Goal: Communication & Community: Participate in discussion

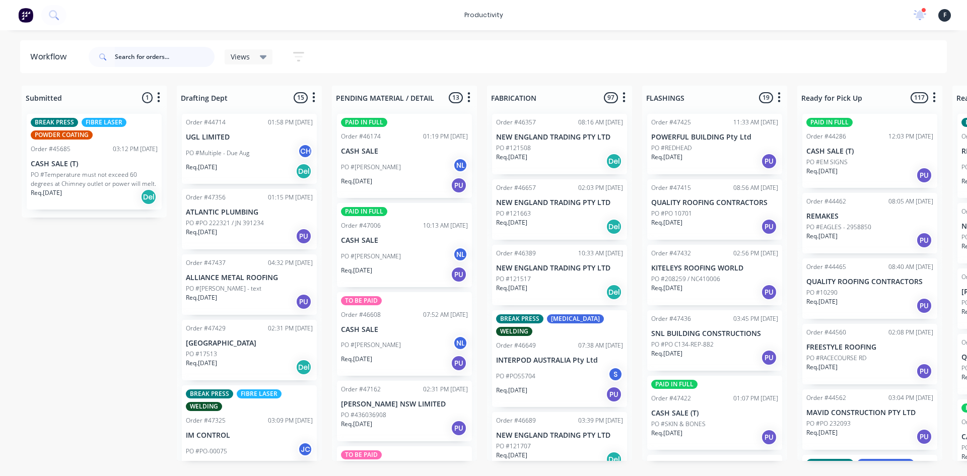
click at [173, 60] on input "text" at bounding box center [165, 57] width 100 height 20
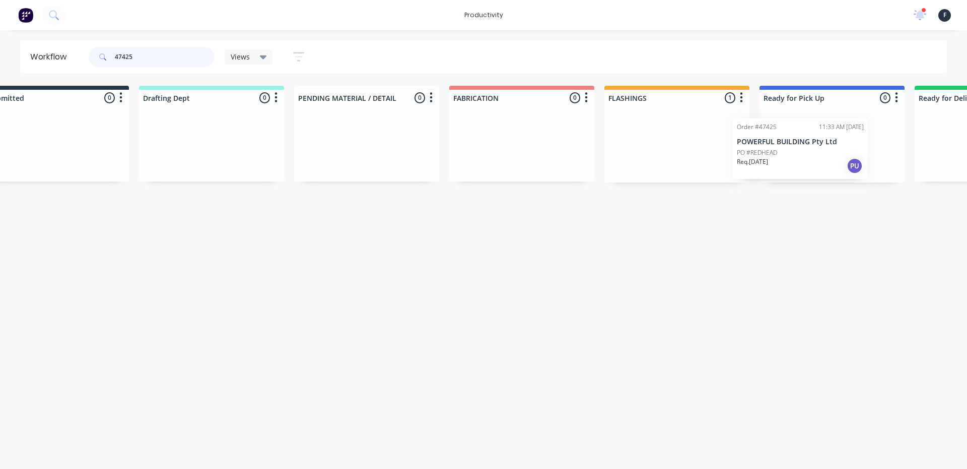
drag, startPoint x: 651, startPoint y: 142, endPoint x: 741, endPoint y: 147, distance: 89.3
click at [741, 147] on div "Submitted 0 Sort By Created date Required date Order number Customer name Most …" at bounding box center [795, 134] width 1680 height 97
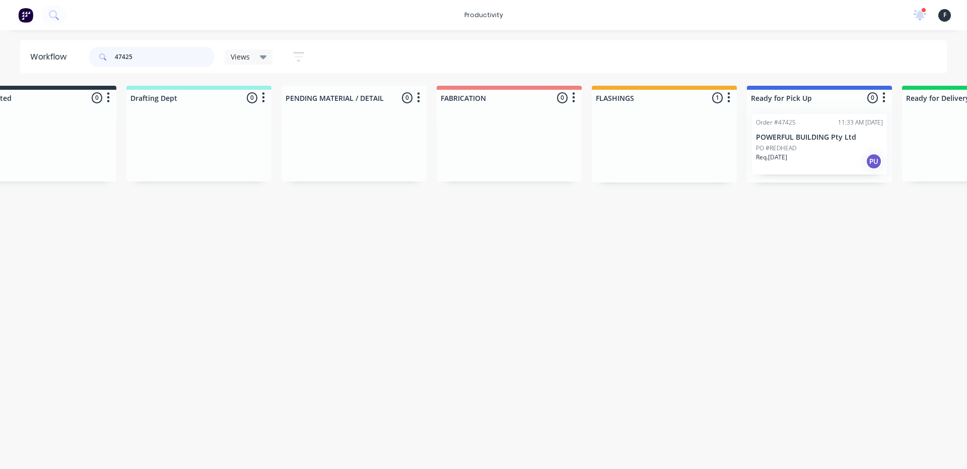
type input "47425"
click at [785, 142] on div "Order #47425 11:33 AM 01/09/25 POWERFUL BUILDING Pty Ltd PO #REDHEAD Req. 02/09…" at bounding box center [819, 144] width 145 height 77
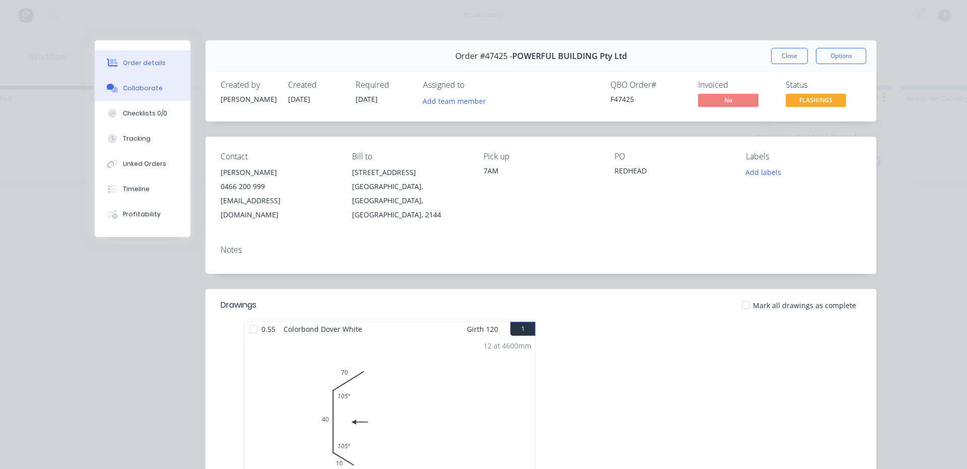
click at [135, 93] on button "Collaborate" at bounding box center [143, 88] width 96 height 25
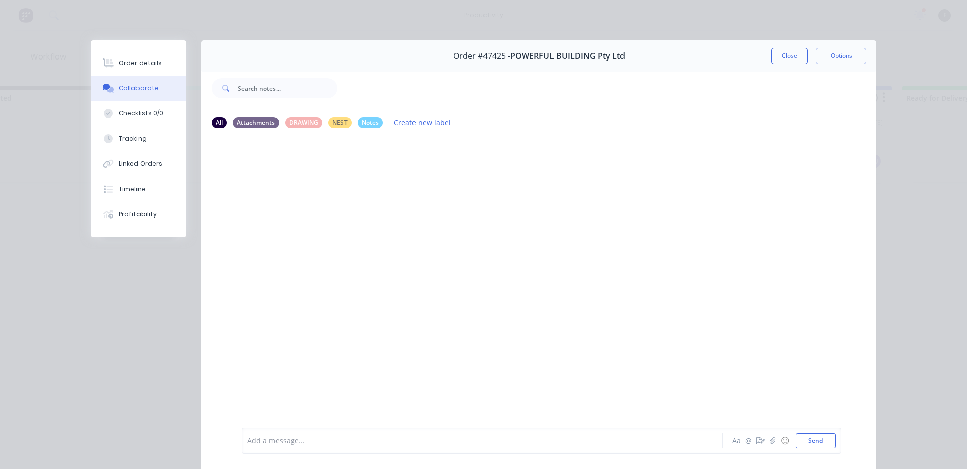
click at [313, 441] on div at bounding box center [468, 440] width 441 height 11
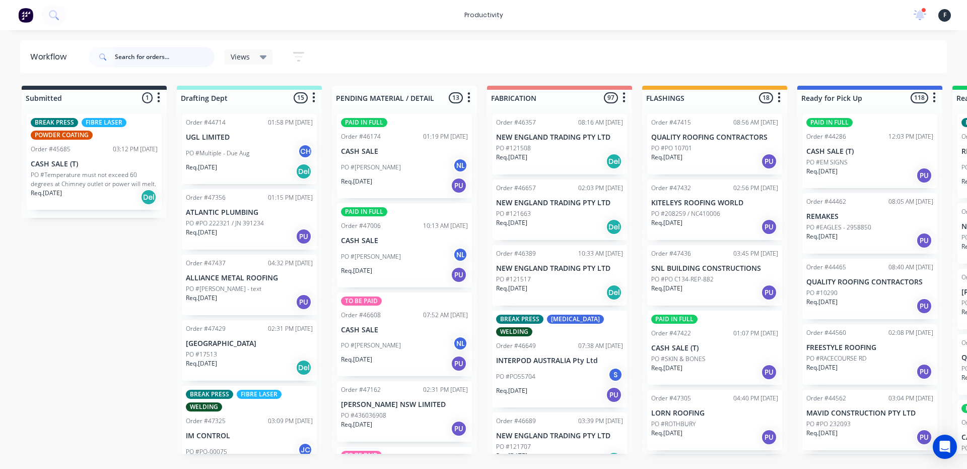
click at [150, 56] on input "text" at bounding box center [165, 57] width 100 height 20
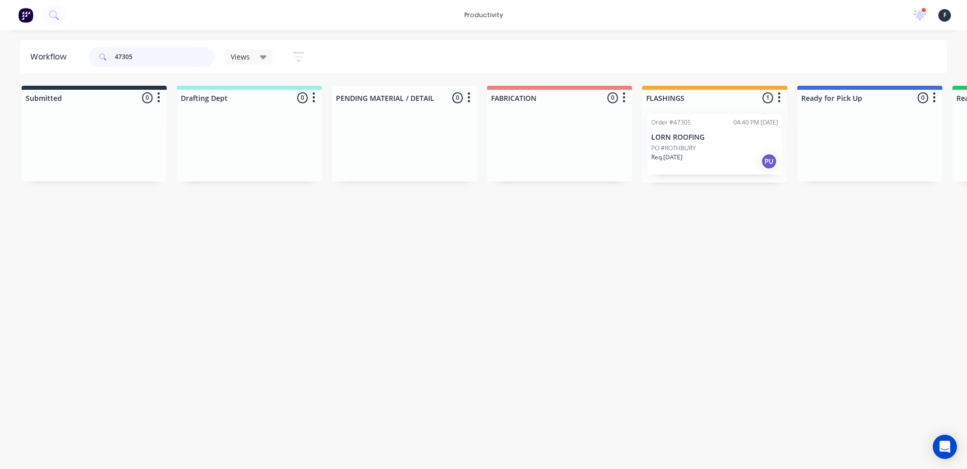
type input "47305"
click at [723, 154] on div "Req. 02/09/25 PU" at bounding box center [714, 161] width 127 height 17
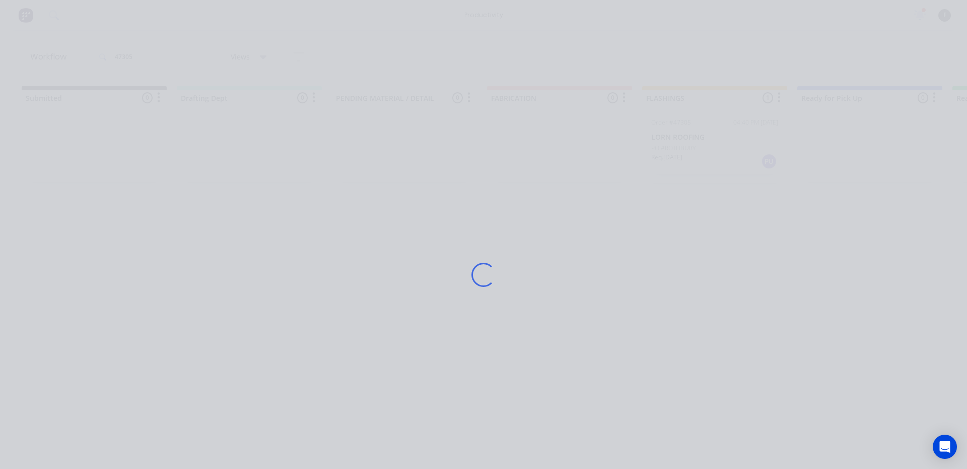
click at [723, 154] on div "Loading..." at bounding box center [484, 274] width 806 height 469
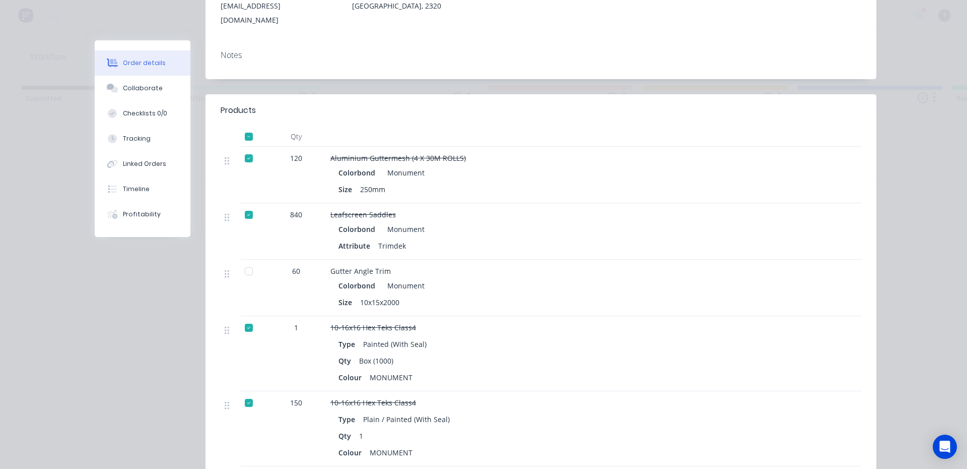
scroll to position [207, 0]
click at [167, 86] on button "Collaborate" at bounding box center [143, 88] width 96 height 25
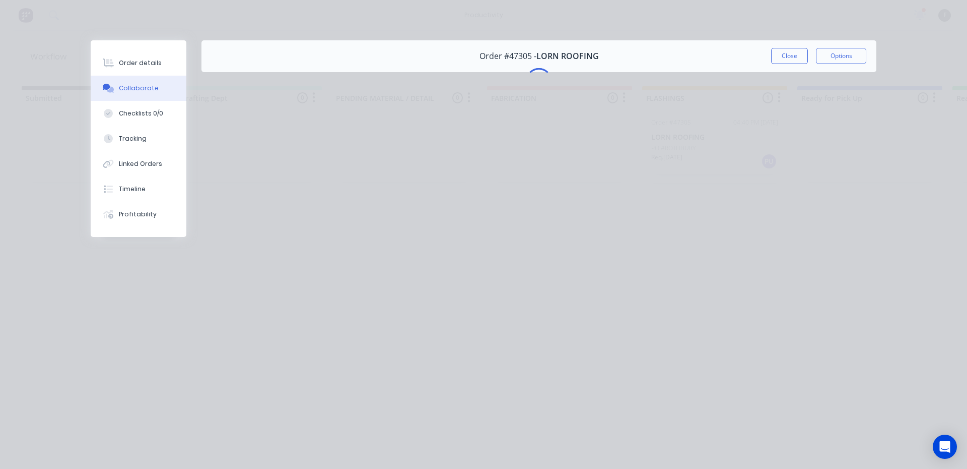
scroll to position [0, 0]
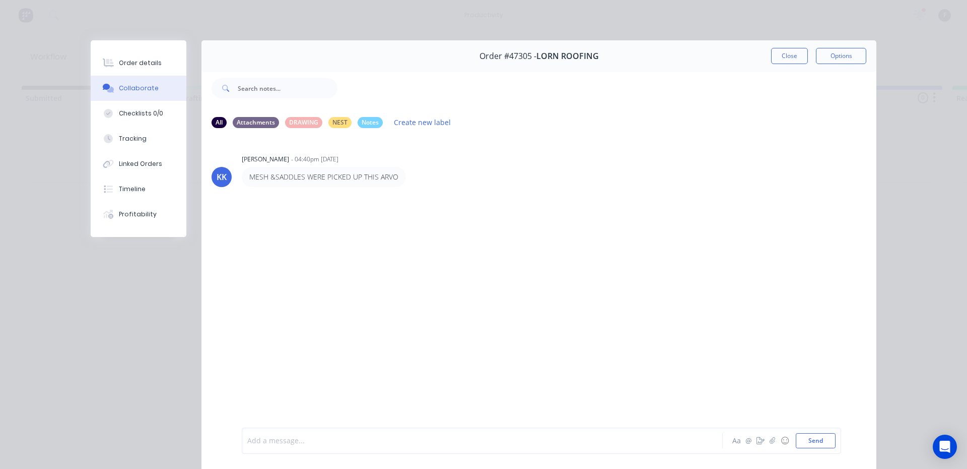
click at [325, 440] on div at bounding box center [468, 440] width 441 height 11
click at [814, 441] on button "Send" at bounding box center [816, 440] width 40 height 15
click at [792, 59] on button "Close" at bounding box center [789, 56] width 37 height 16
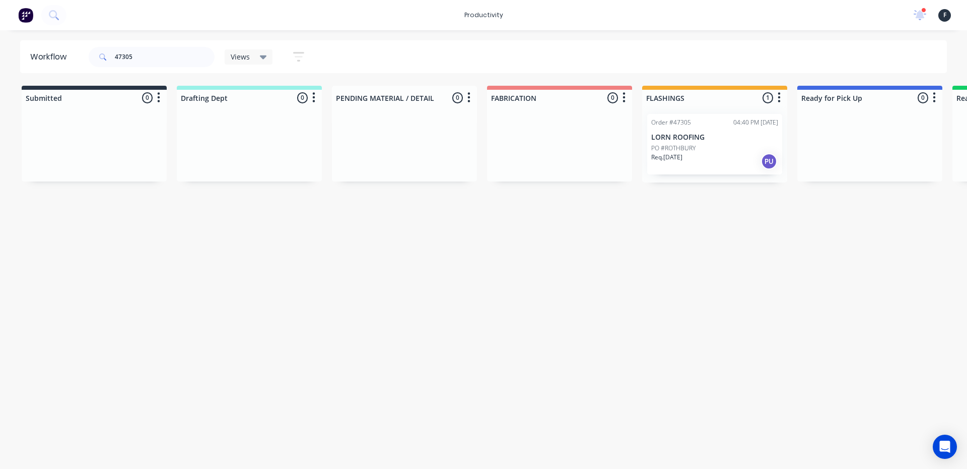
click at [725, 162] on div "Req. 02/09/25 PU" at bounding box center [714, 161] width 127 height 17
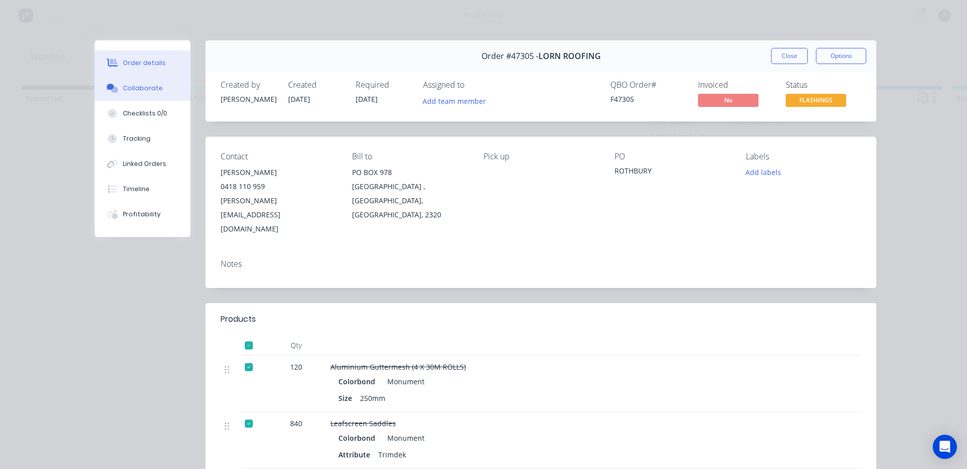
click at [159, 92] on button "Collaborate" at bounding box center [143, 88] width 96 height 25
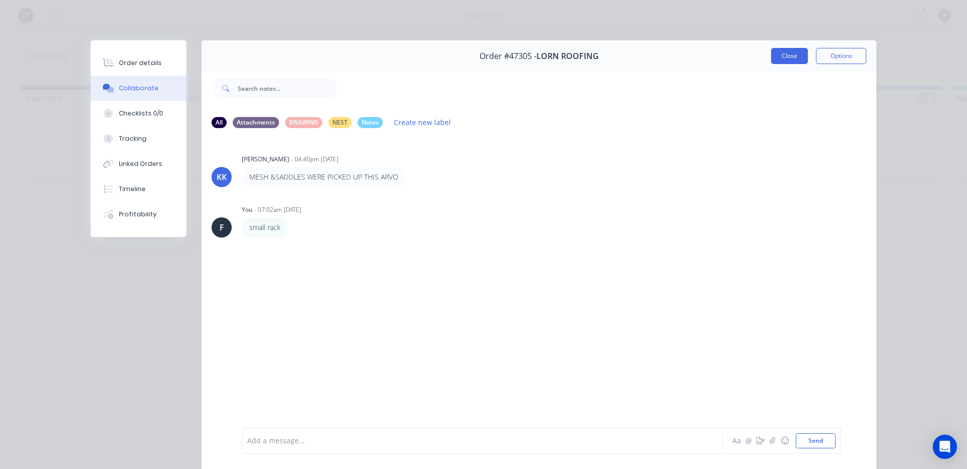
click at [798, 58] on button "Close" at bounding box center [789, 56] width 37 height 16
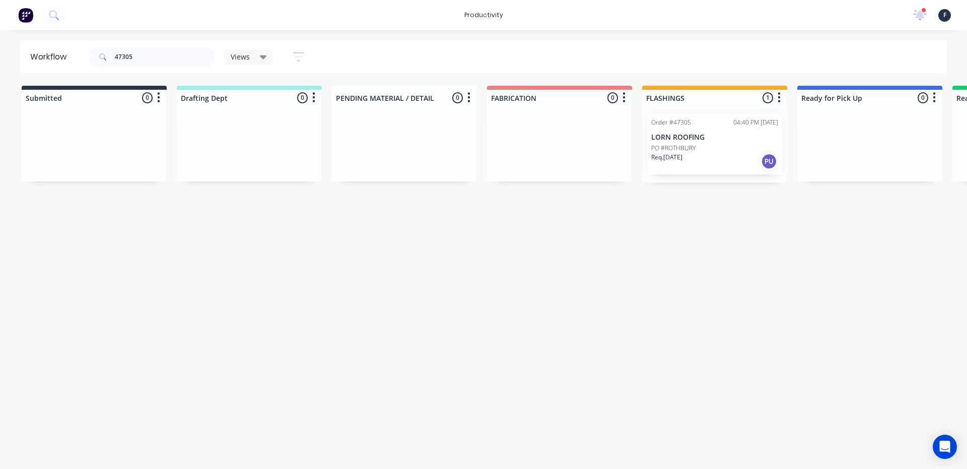
click at [706, 138] on p "LORN ROOFING" at bounding box center [714, 137] width 127 height 9
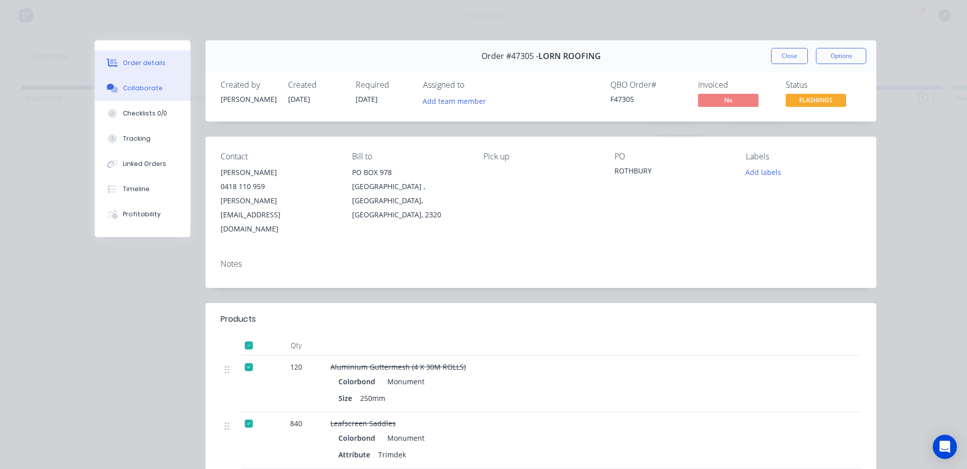
click at [136, 91] on div "Collaborate" at bounding box center [143, 88] width 40 height 9
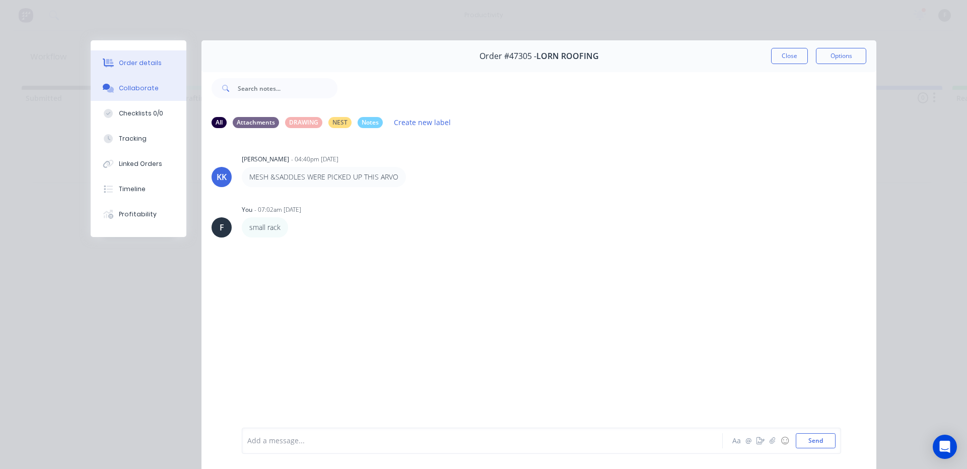
click at [143, 70] on button "Order details" at bounding box center [139, 62] width 96 height 25
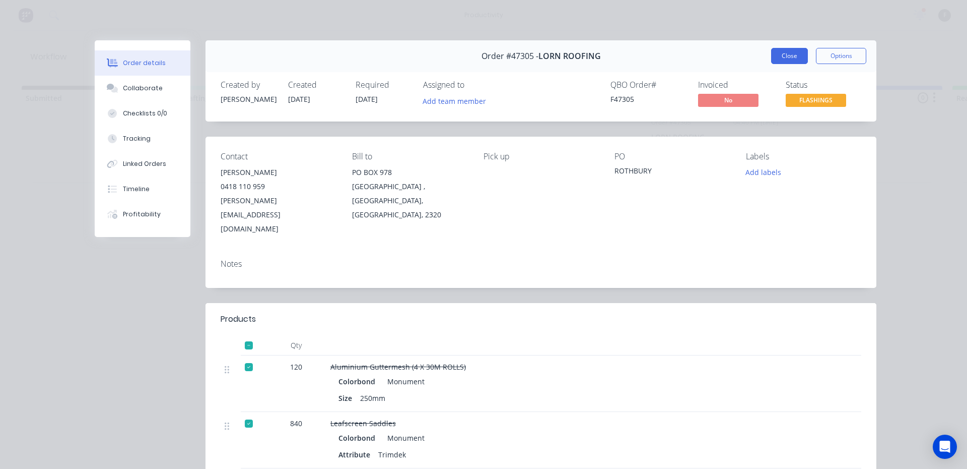
click at [785, 53] on button "Close" at bounding box center [789, 56] width 37 height 16
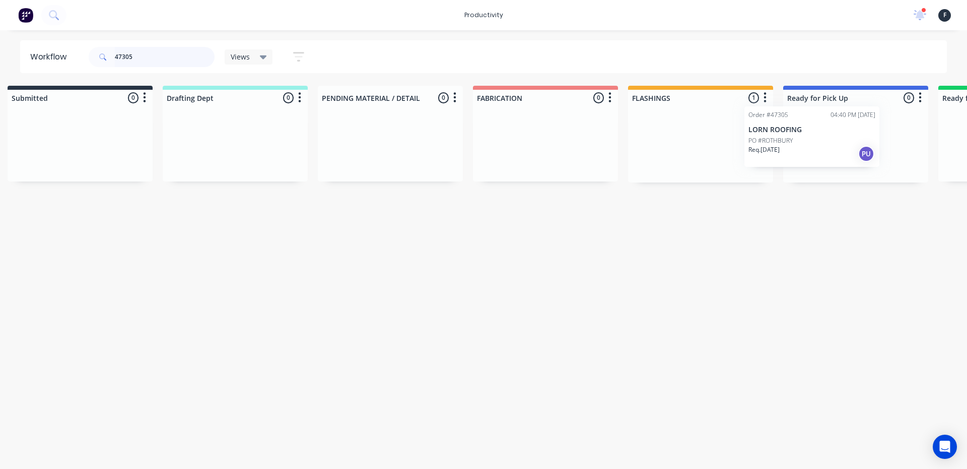
scroll to position [0, 16]
drag, startPoint x: 742, startPoint y: 140, endPoint x: 845, endPoint y: 132, distance: 103.6
click at [844, 132] on div "Submitted 0 Sort By Created date Required date Order number Customer name Most …" at bounding box center [817, 134] width 1680 height 97
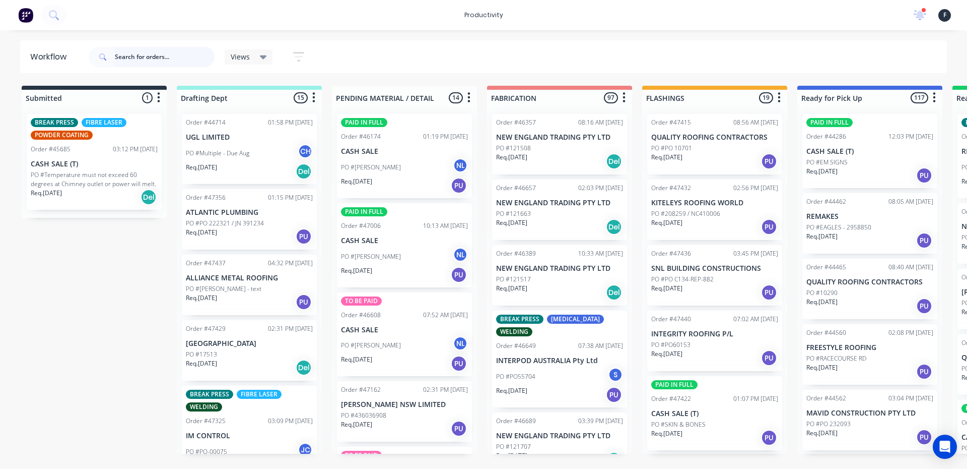
click at [148, 48] on input "text" at bounding box center [165, 57] width 100 height 20
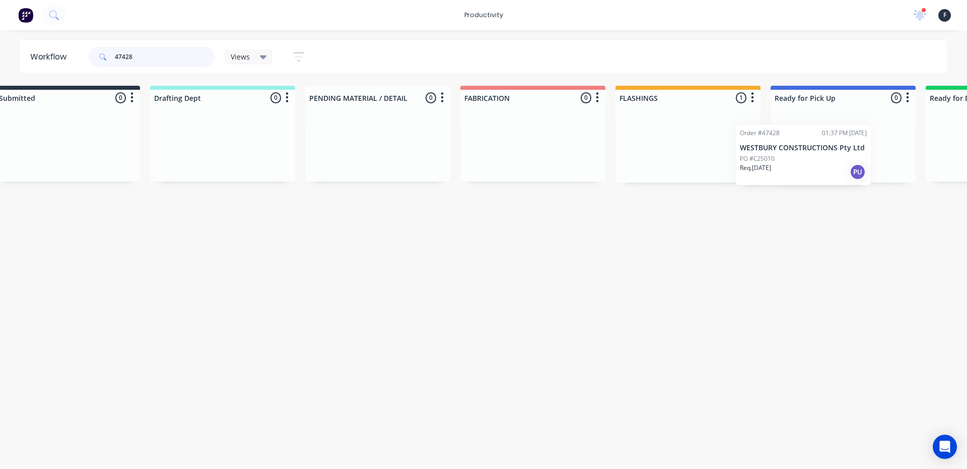
drag, startPoint x: 683, startPoint y: 131, endPoint x: 775, endPoint y: 143, distance: 93.4
click at [775, 143] on div "Submitted 0 Sort By Created date Required date Order number Customer name Most …" at bounding box center [806, 134] width 1680 height 97
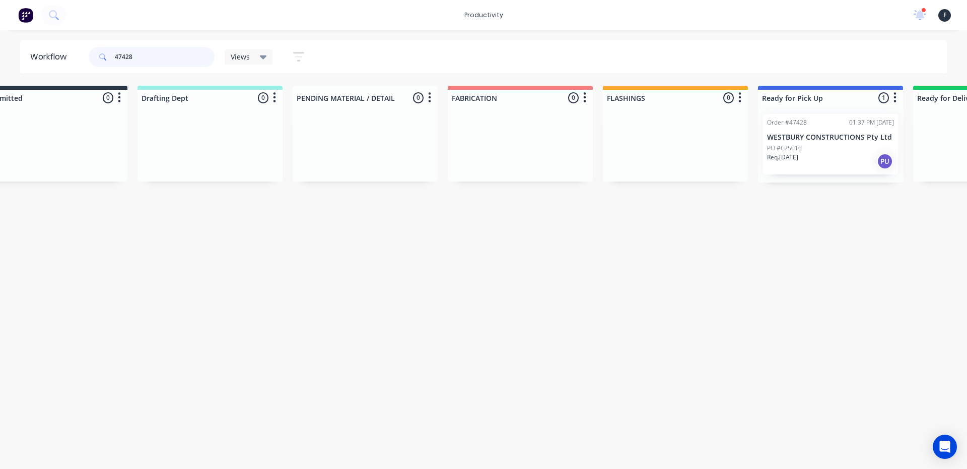
type input "47428"
click at [807, 135] on p "WESTBURY CONSTRUCTIONS Pty Ltd" at bounding box center [830, 137] width 127 height 9
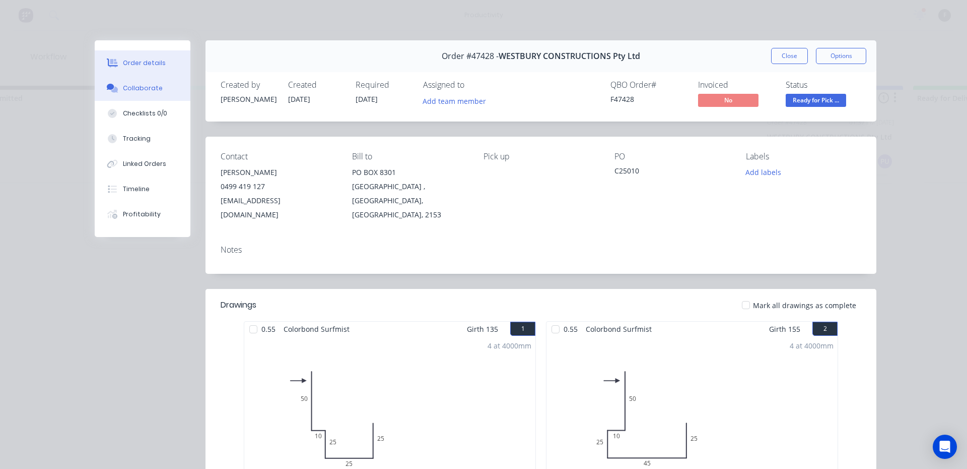
click at [124, 91] on div "Collaborate" at bounding box center [143, 88] width 40 height 9
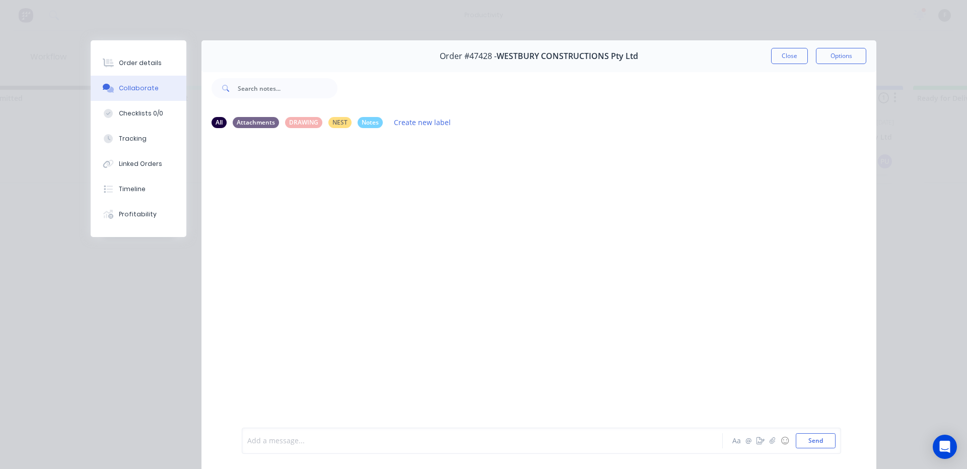
click at [286, 443] on div at bounding box center [468, 440] width 441 height 11
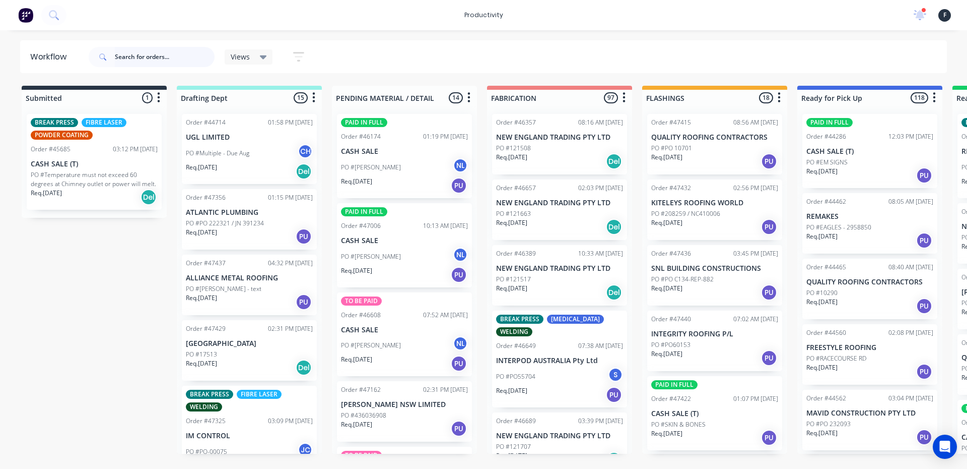
drag, startPoint x: 129, startPoint y: 52, endPoint x: 153, endPoint y: 40, distance: 26.8
click at [134, 49] on input "text" at bounding box center [165, 57] width 100 height 20
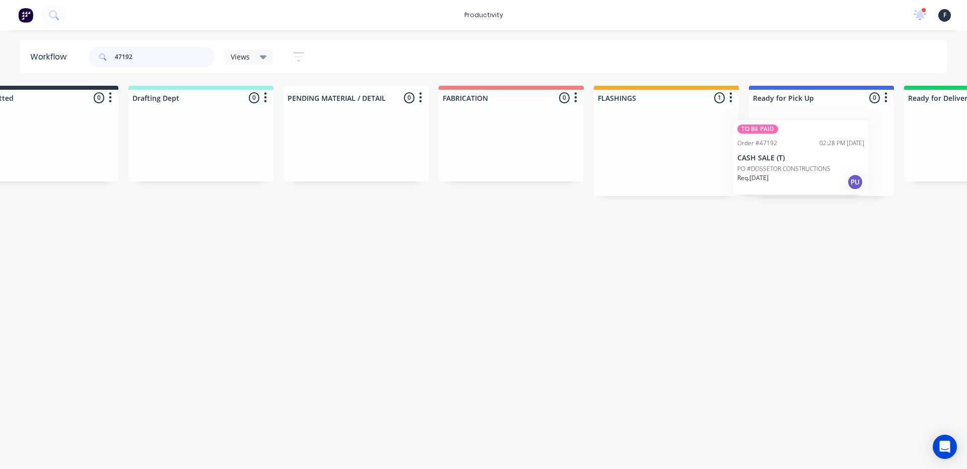
drag, startPoint x: 718, startPoint y: 168, endPoint x: 811, endPoint y: 175, distance: 93.0
click at [811, 175] on div "Submitted 0 Sort By Created date Required date Order number Customer name Most …" at bounding box center [784, 141] width 1680 height 110
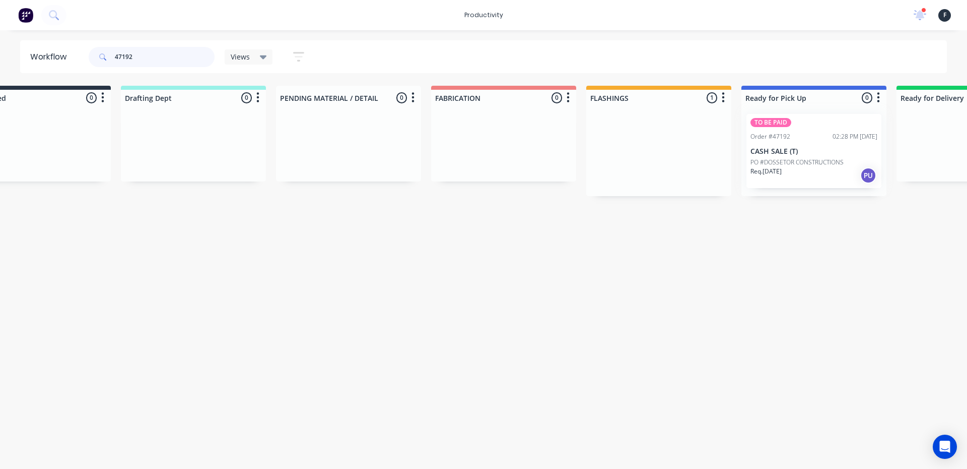
type input "47192"
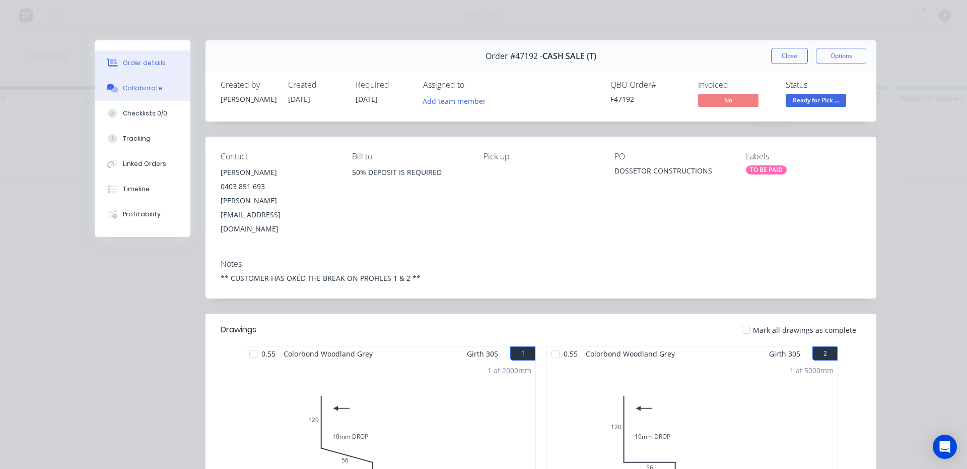
click at [106, 93] on button "Collaborate" at bounding box center [143, 88] width 96 height 25
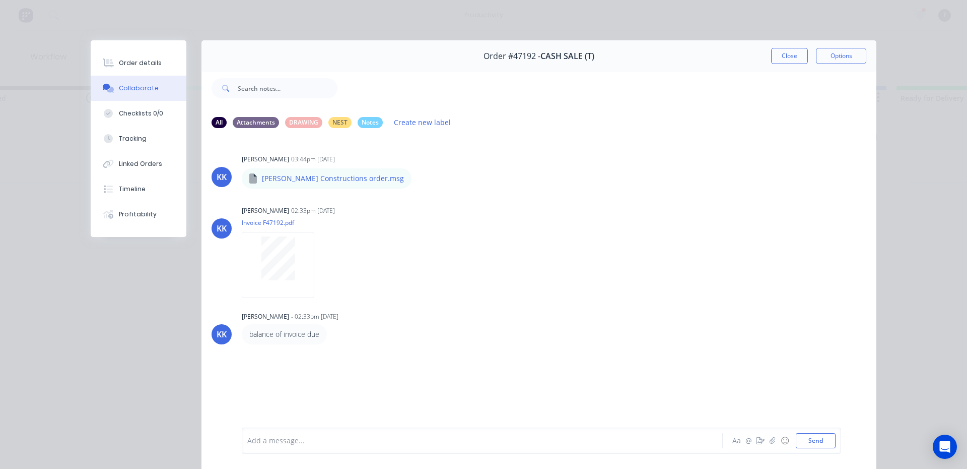
click at [294, 458] on div "Add a message... Aa @ ☺ Send" at bounding box center [539, 440] width 675 height 56
click at [288, 437] on div at bounding box center [468, 440] width 441 height 11
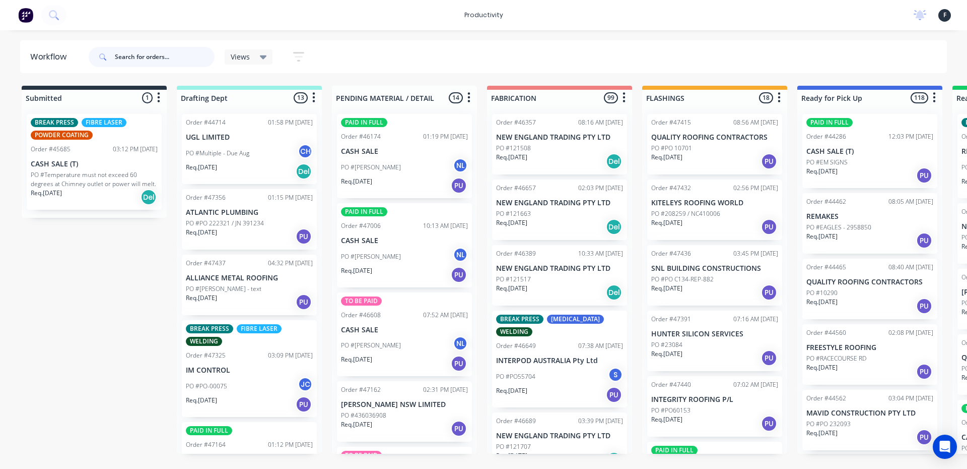
click at [116, 56] on input "text" at bounding box center [165, 57] width 100 height 20
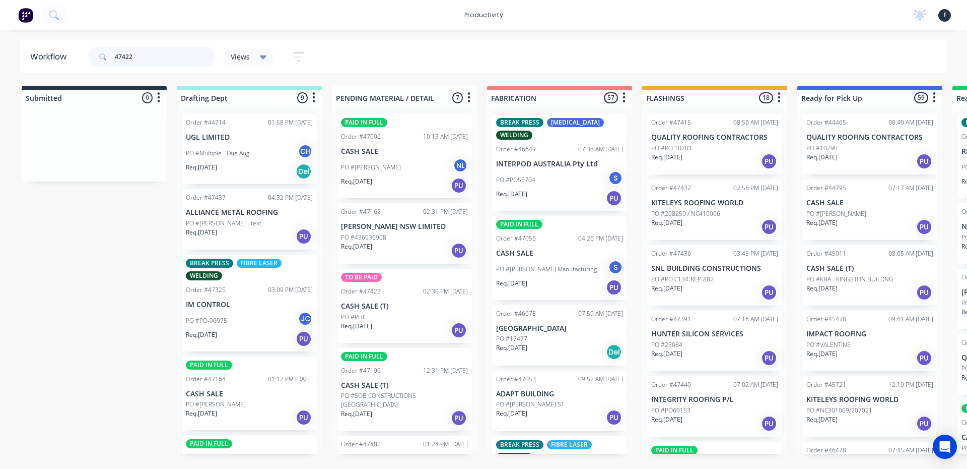
click at [145, 56] on input "47422" at bounding box center [165, 57] width 100 height 20
click at [100, 55] on icon at bounding box center [102, 56] width 6 height 6
click at [131, 57] on input "47422" at bounding box center [165, 57] width 100 height 20
type input "4"
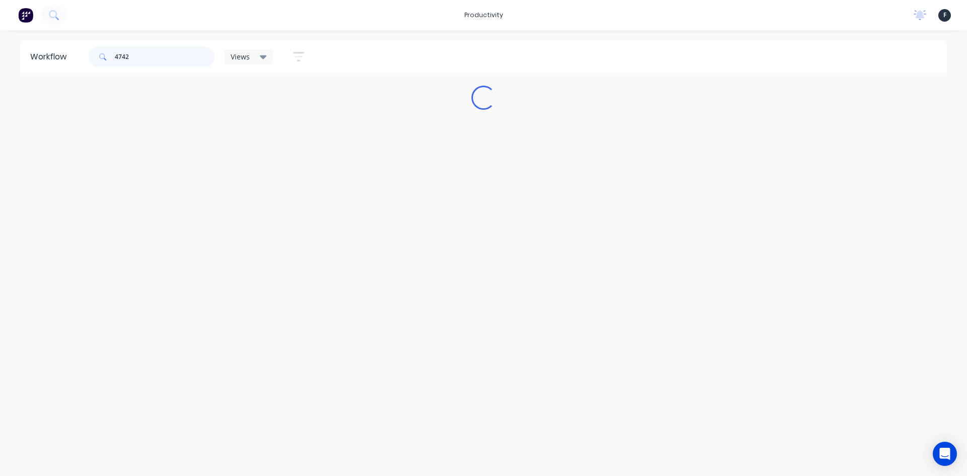
type input "47422"
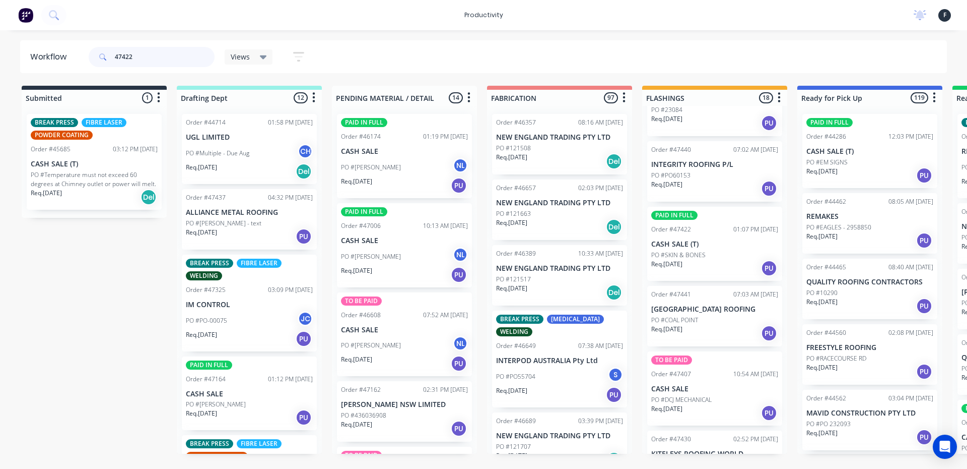
scroll to position [252, 0]
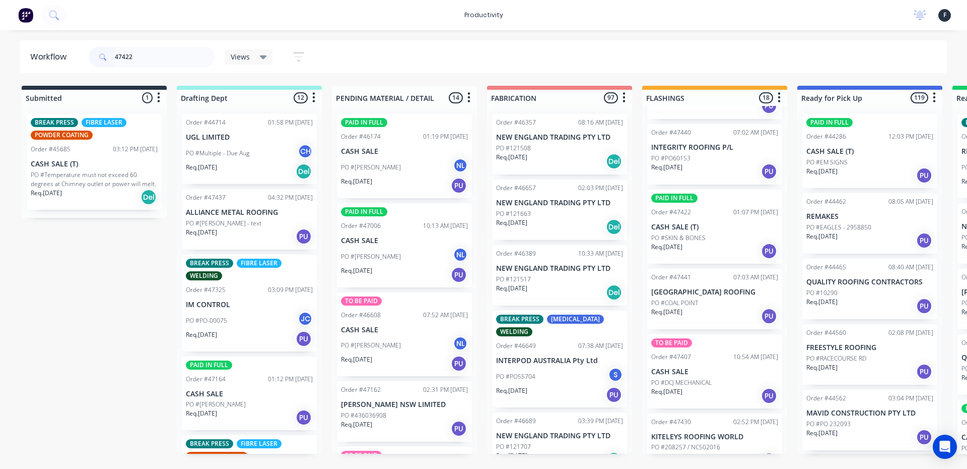
click at [691, 248] on div "Req. 02/09/25 PU" at bounding box center [714, 250] width 127 height 17
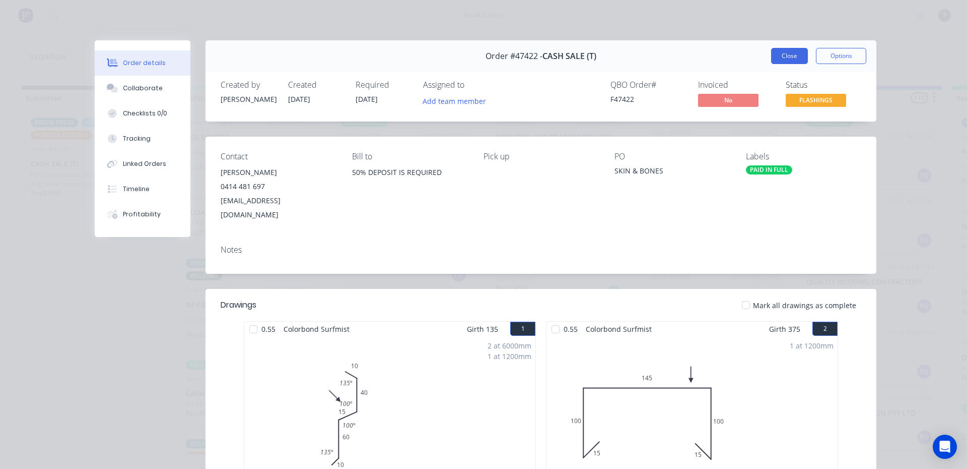
click at [782, 57] on button "Close" at bounding box center [789, 56] width 37 height 16
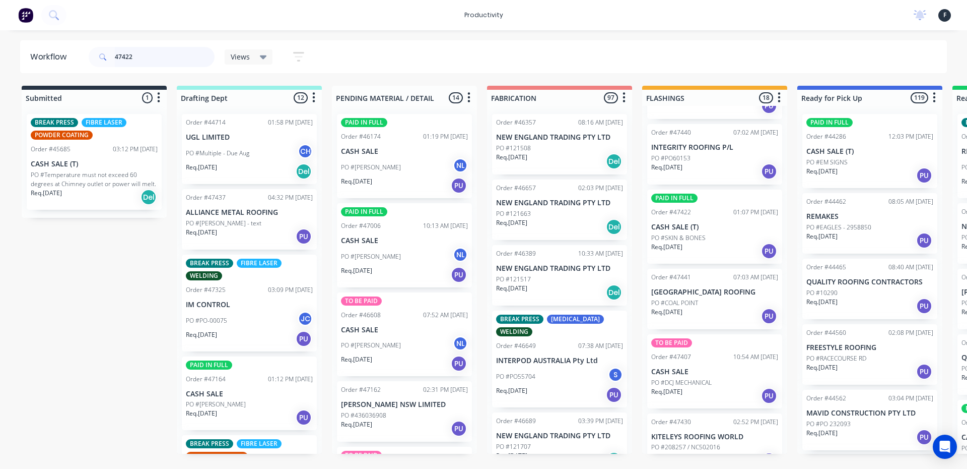
drag, startPoint x: 193, startPoint y: 55, endPoint x: 0, endPoint y: 52, distance: 193.0
click at [0, 52] on div "Workflow 47422 Views Save new view None (Default) edit Nilesh edit Production e…" at bounding box center [483, 56] width 967 height 33
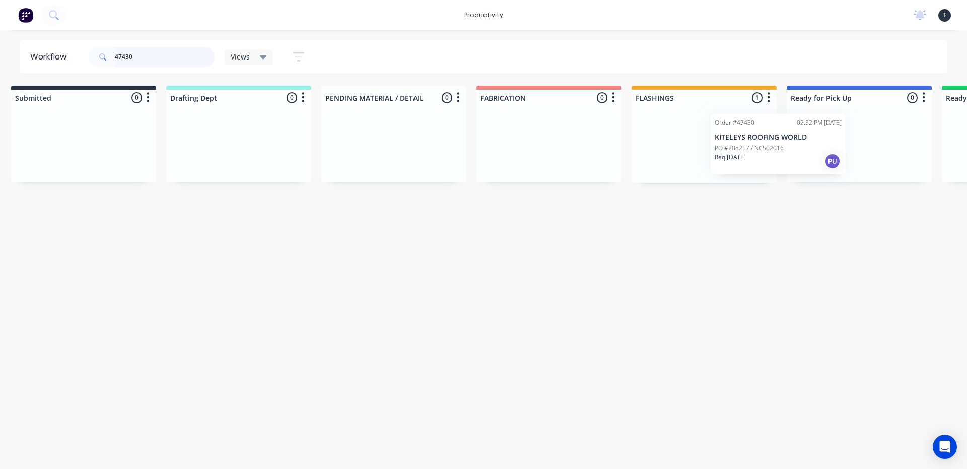
drag, startPoint x: 752, startPoint y: 167, endPoint x: 830, endPoint y: 167, distance: 77.6
click at [830, 167] on div "Submitted 0 Sort By Created date Required date Order number Customer name Most …" at bounding box center [822, 134] width 1680 height 97
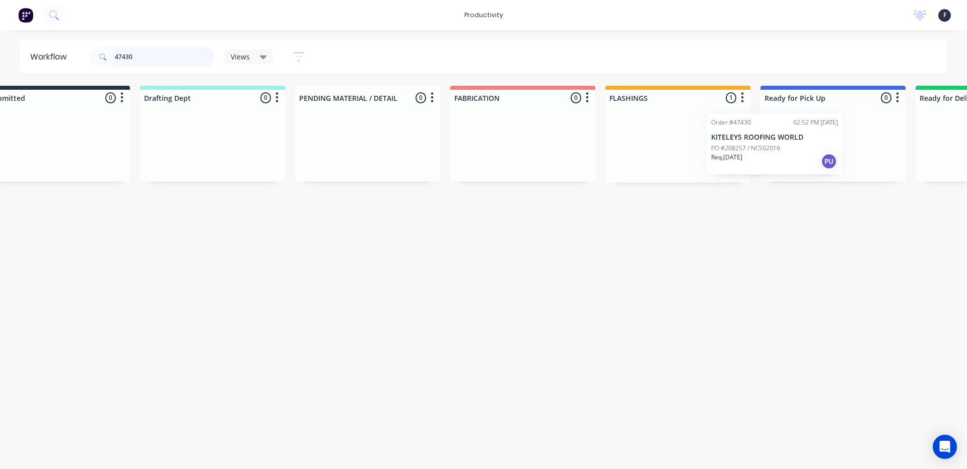
drag, startPoint x: 714, startPoint y: 157, endPoint x: 814, endPoint y: 157, distance: 99.8
click at [814, 157] on div "Submitted 0 Sort By Created date Required date Order number Customer name Most …" at bounding box center [796, 134] width 1680 height 97
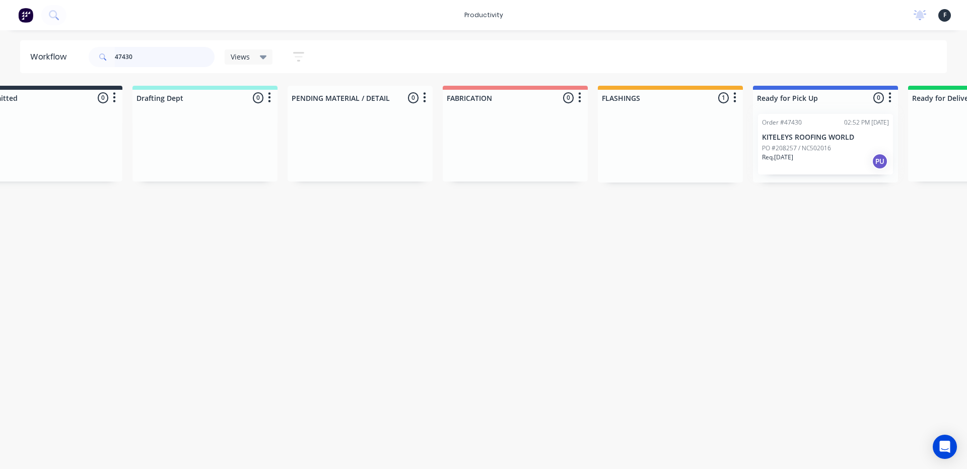
type input "47430"
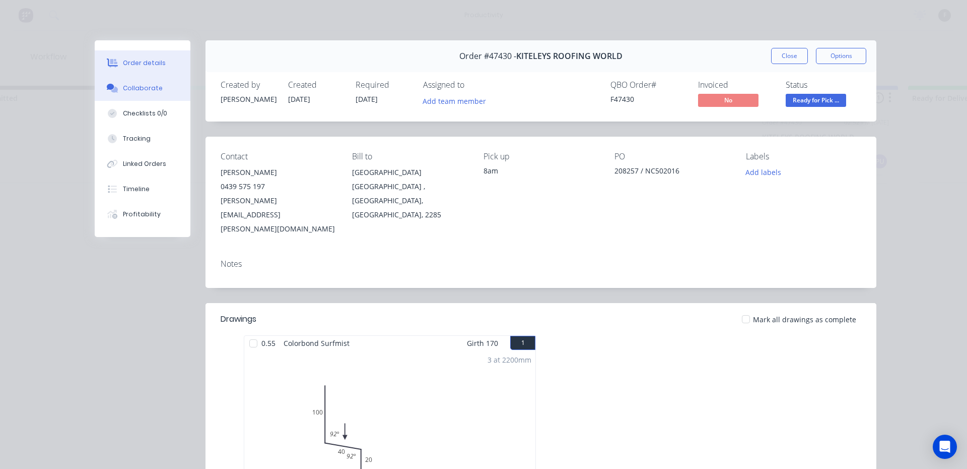
click at [133, 96] on button "Collaborate" at bounding box center [143, 88] width 96 height 25
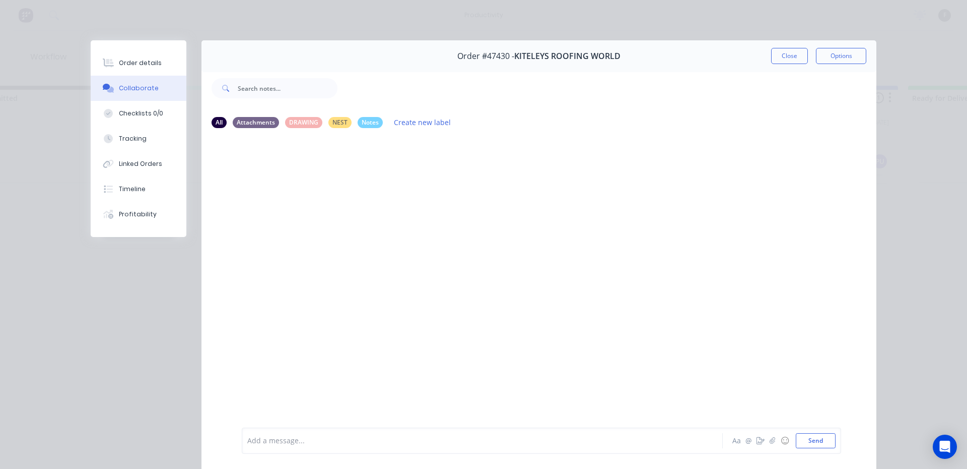
click at [295, 445] on div at bounding box center [468, 440] width 441 height 11
click at [782, 62] on button "Close" at bounding box center [789, 56] width 37 height 16
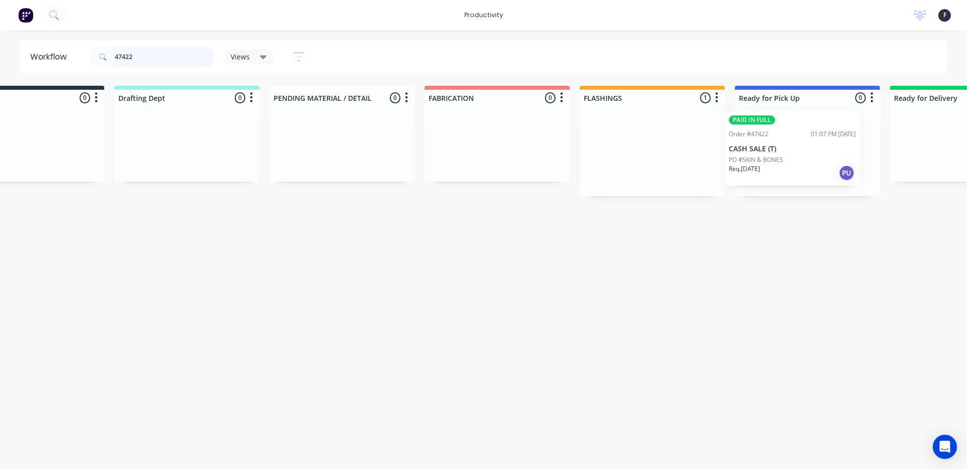
scroll to position [0, 71]
drag, startPoint x: 658, startPoint y: 158, endPoint x: 744, endPoint y: 156, distance: 85.2
click at [744, 156] on div "Submitted 0 Sort By Created date Required date Order number Customer name Most …" at bounding box center [762, 141] width 1680 height 110
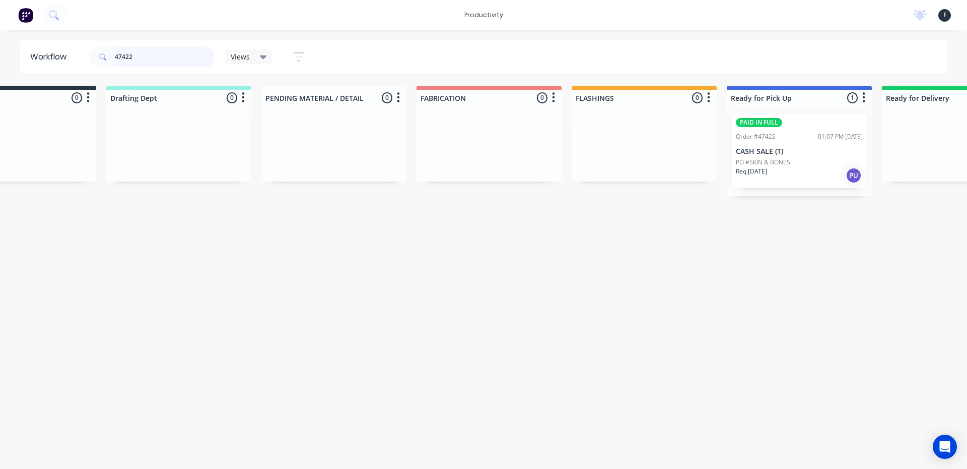
type input "47422"
click at [763, 154] on p "CASH SALE (T)" at bounding box center [799, 151] width 127 height 9
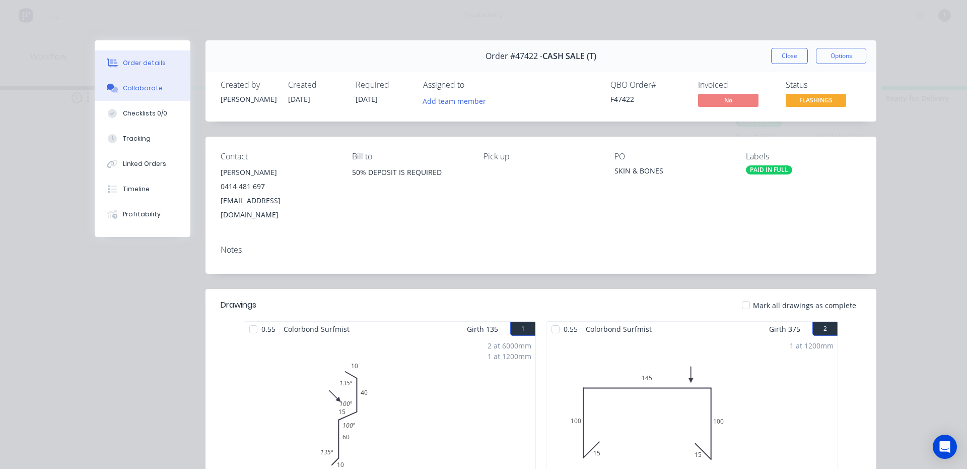
click at [116, 89] on div at bounding box center [112, 88] width 15 height 9
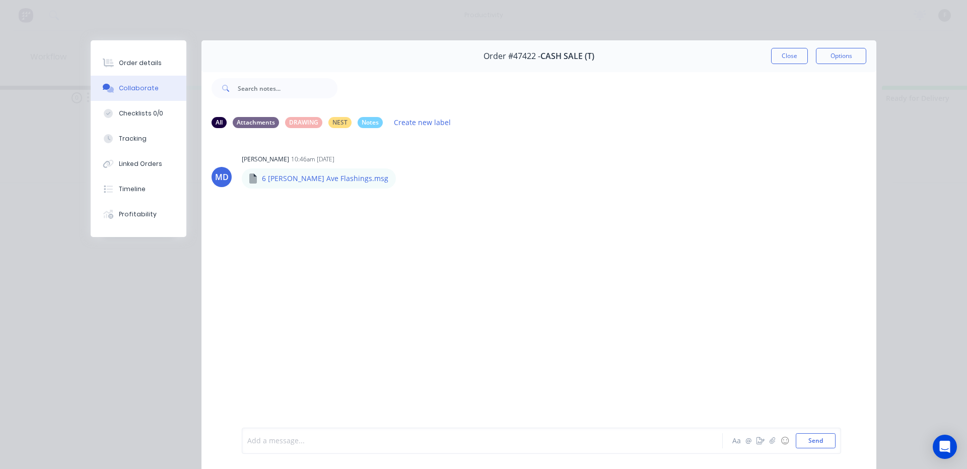
click at [265, 436] on div at bounding box center [468, 440] width 441 height 11
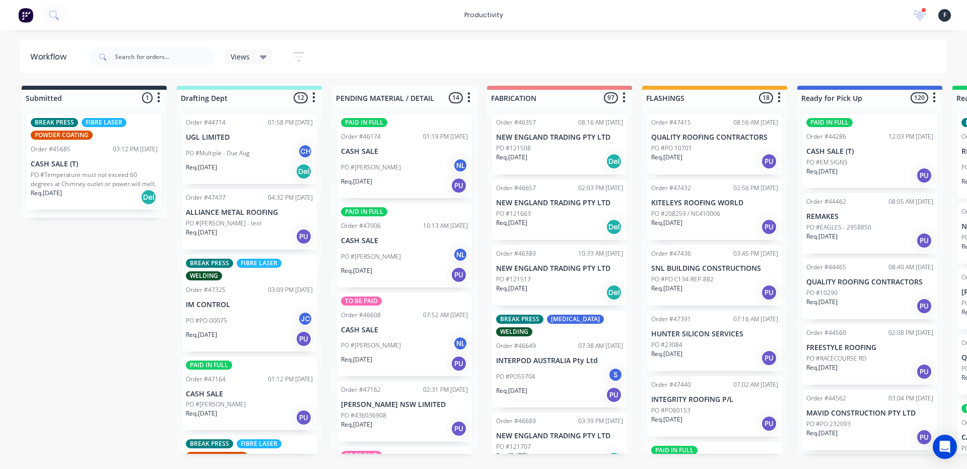
click at [159, 48] on div at bounding box center [152, 57] width 126 height 30
click at [159, 56] on input "text" at bounding box center [165, 57] width 100 height 20
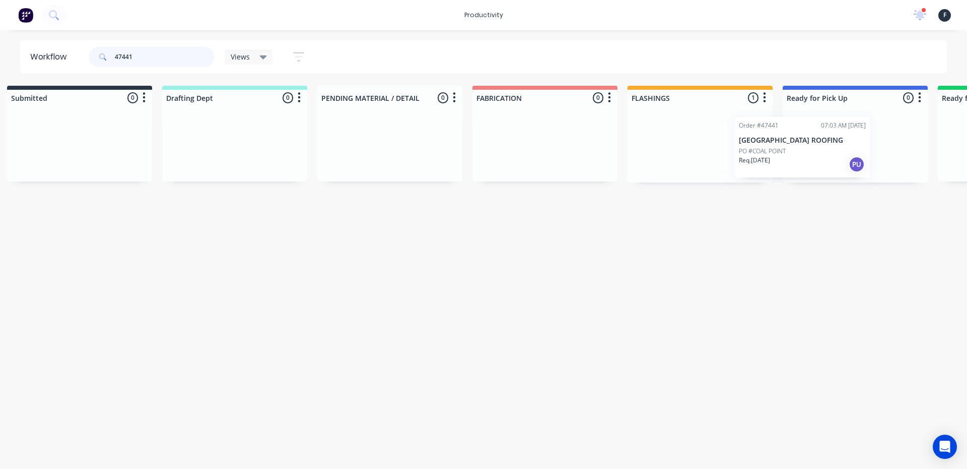
drag, startPoint x: 734, startPoint y: 146, endPoint x: 837, endPoint y: 149, distance: 102.8
click at [837, 149] on div "Submitted 0 Sort By Created date Required date Order number Customer name Most …" at bounding box center [818, 134] width 1680 height 97
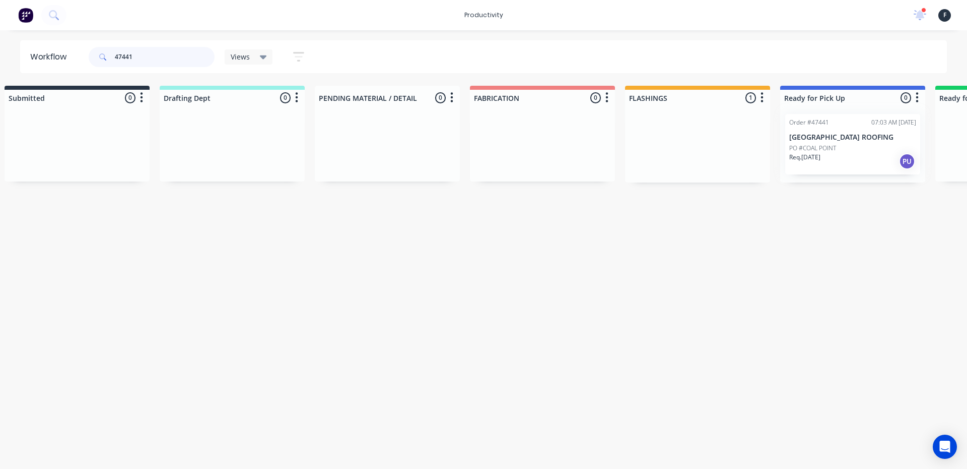
type input "47441"
click at [844, 148] on div "Order #47441 07:03 AM 02/09/25 LAKE VALLEY ROOFING PO #COAL POINT Req. 02/09/25…" at bounding box center [852, 144] width 145 height 77
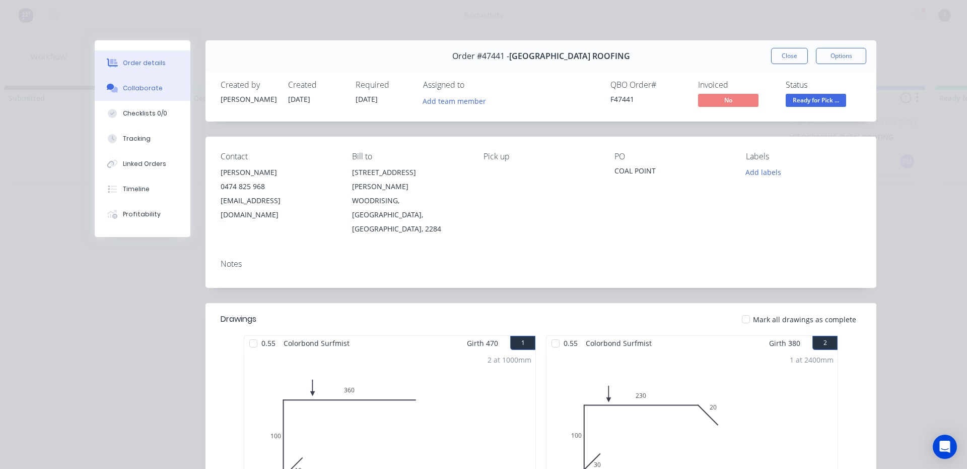
click at [130, 99] on button "Collaborate" at bounding box center [143, 88] width 96 height 25
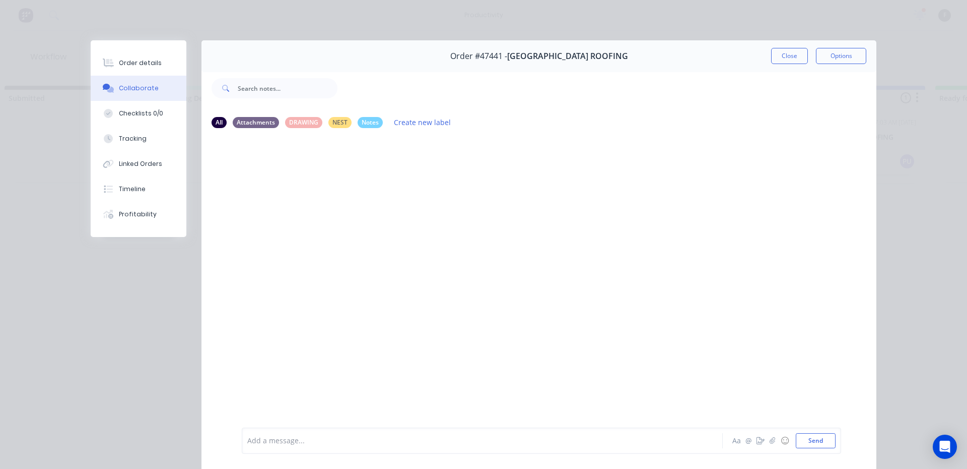
click at [271, 440] on div at bounding box center [468, 440] width 441 height 11
click at [787, 61] on button "Close" at bounding box center [789, 56] width 37 height 16
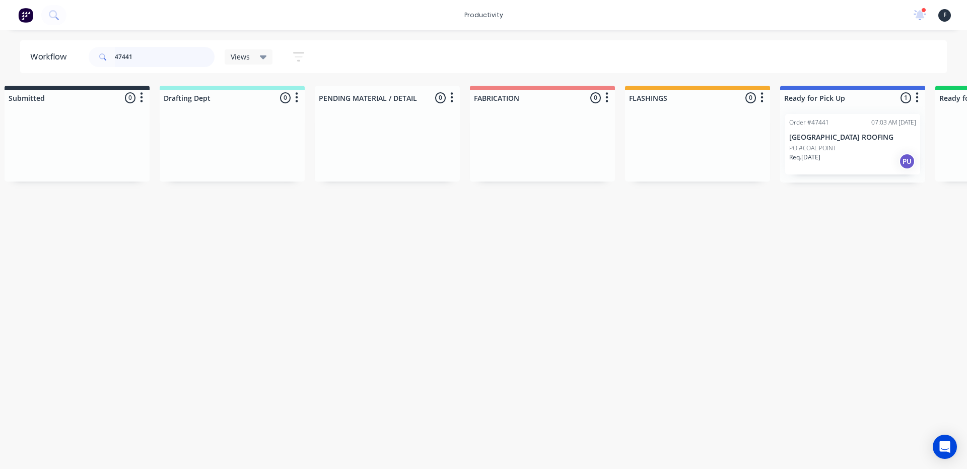
click at [154, 58] on input "47441" at bounding box center [165, 57] width 100 height 20
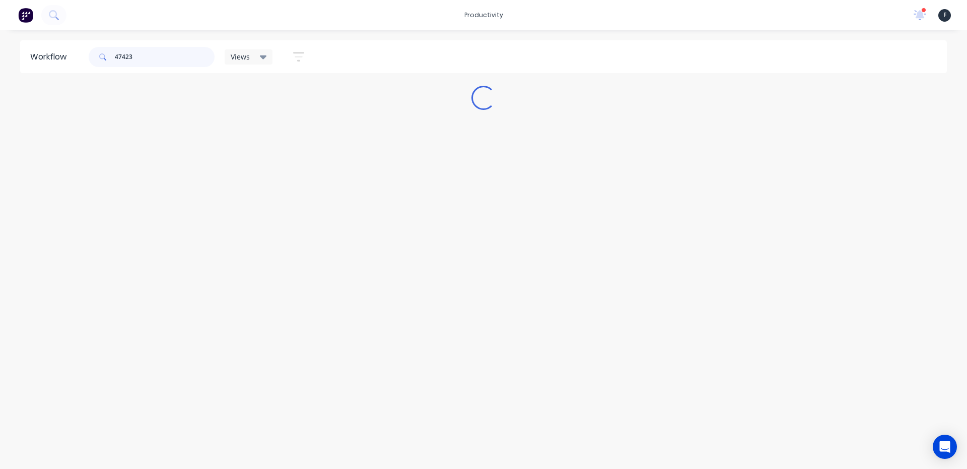
scroll to position [0, 0]
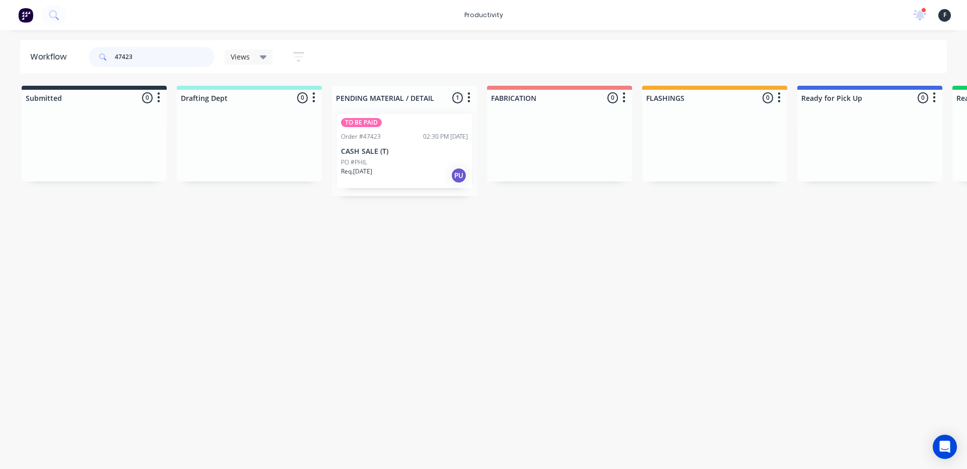
type input "47423"
click at [371, 153] on p "CASH SALE (T)" at bounding box center [404, 151] width 127 height 9
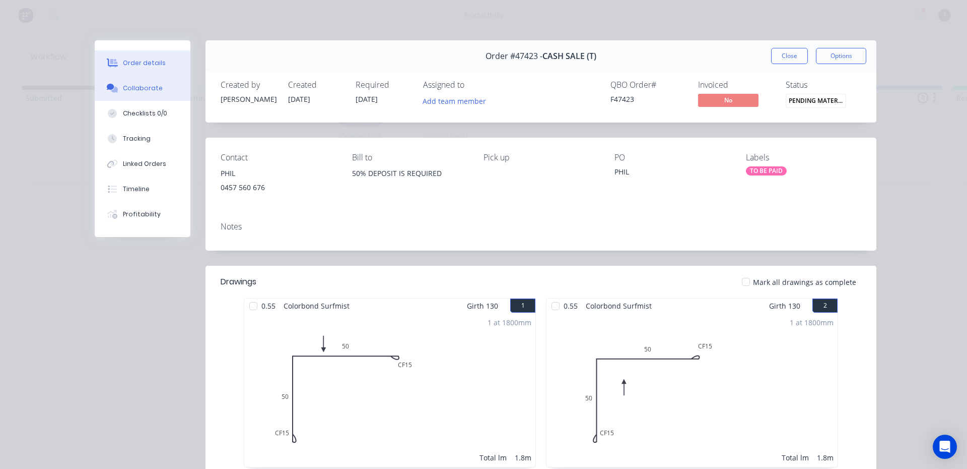
click at [148, 97] on button "Collaborate" at bounding box center [143, 88] width 96 height 25
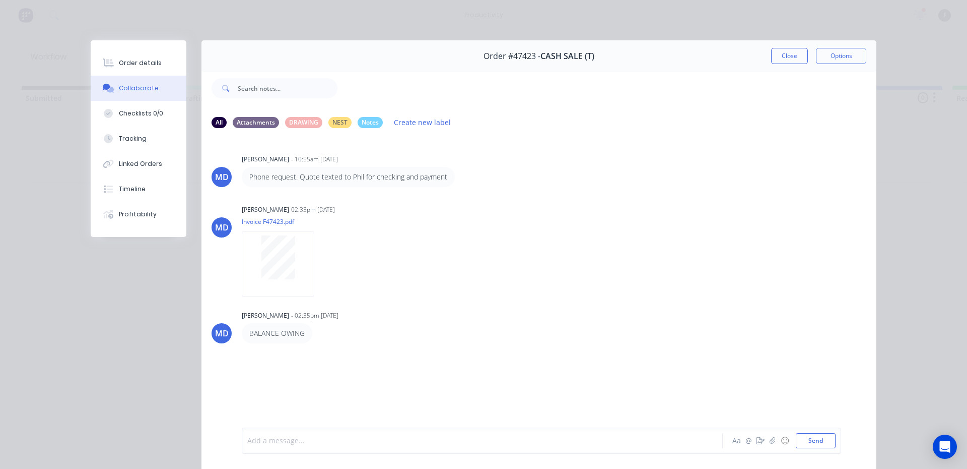
click at [286, 443] on div at bounding box center [468, 440] width 441 height 11
click at [790, 60] on button "Close" at bounding box center [789, 56] width 37 height 16
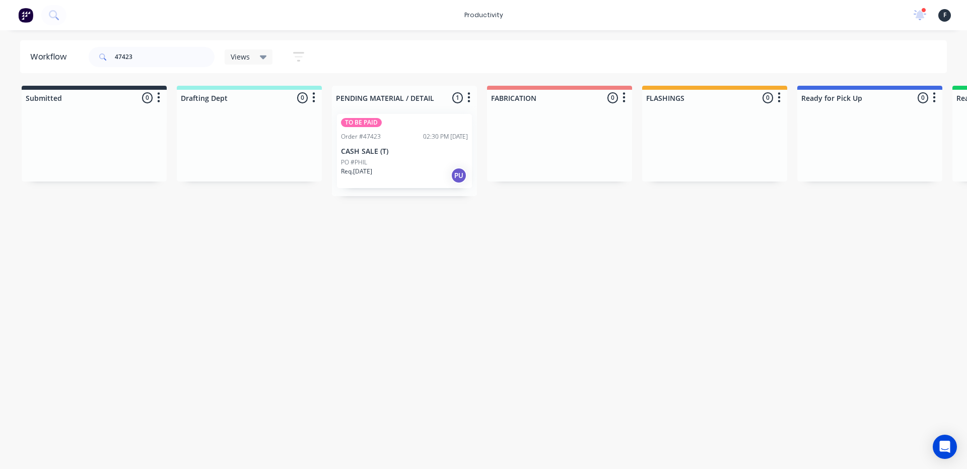
click at [393, 146] on div "TO BE PAID Order #47423 02:30 PM 01/09/25 CASH SALE (T) PO #PHIL Req. 02/09/25 …" at bounding box center [404, 151] width 135 height 74
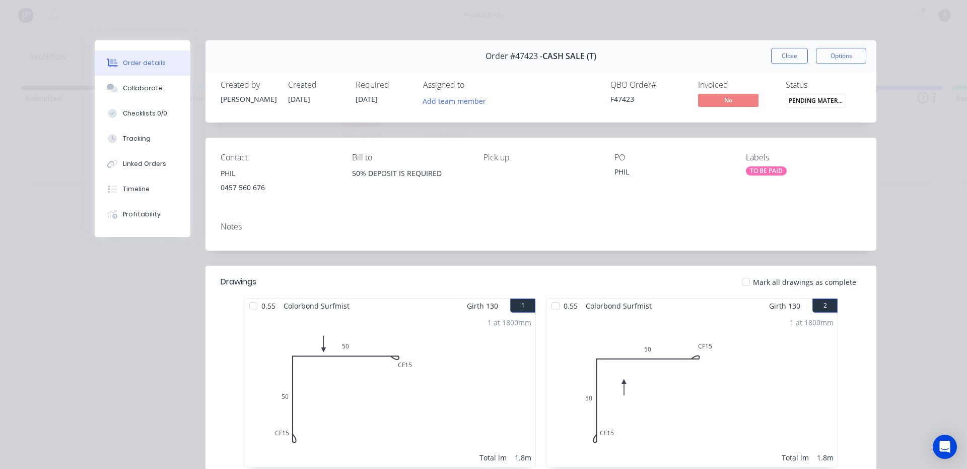
click at [250, 303] on div at bounding box center [253, 306] width 20 height 20
click at [550, 305] on div at bounding box center [556, 306] width 20 height 20
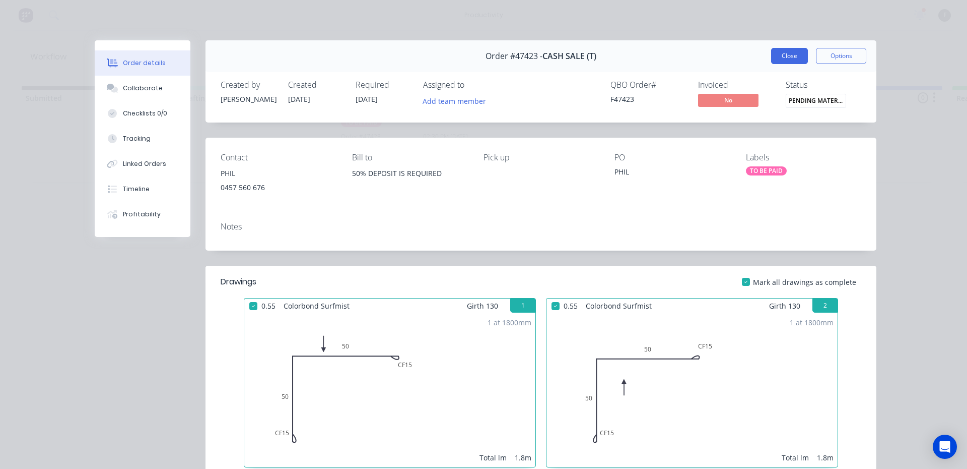
click at [771, 56] on button "Close" at bounding box center [789, 56] width 37 height 16
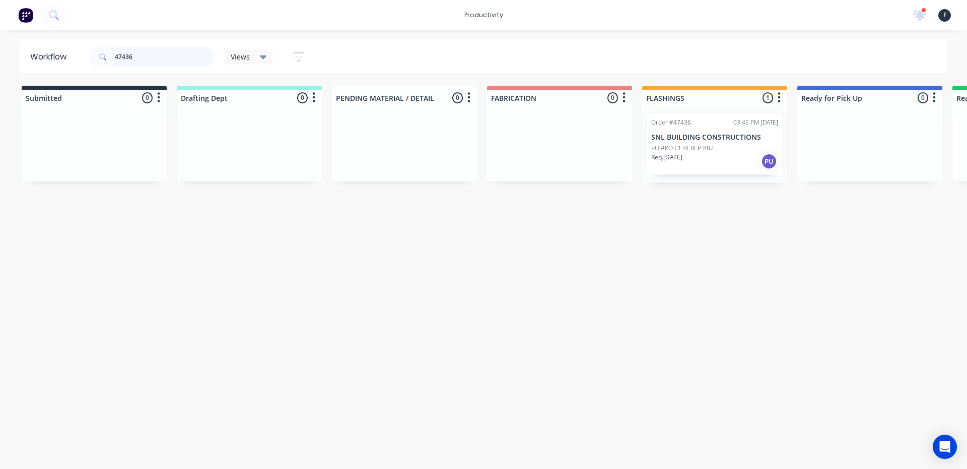
type input "47436"
drag, startPoint x: 735, startPoint y: 175, endPoint x: 743, endPoint y: 172, distance: 8.8
click at [743, 172] on div "Order #47436 03:45 PM 01/09/25 SNL BUILDING CONSTRUCTIONS PO #PO C134-REP-882 R…" at bounding box center [714, 144] width 145 height 77
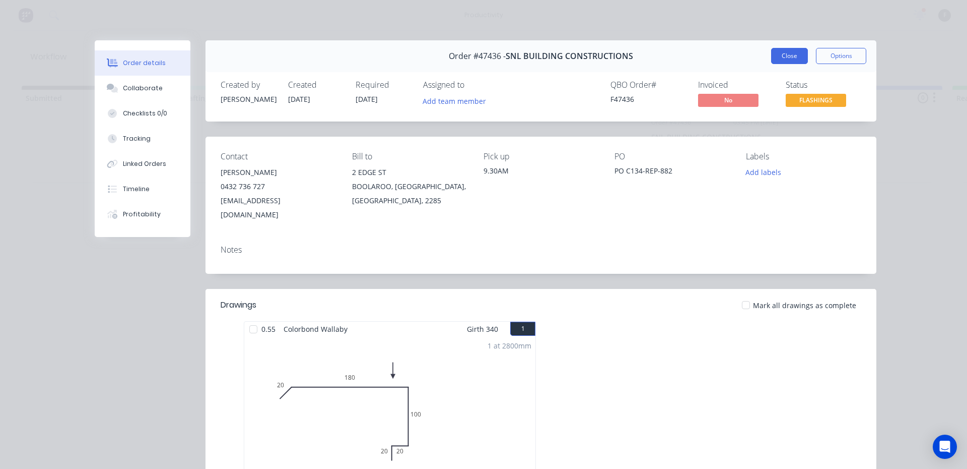
click at [798, 58] on button "Close" at bounding box center [789, 56] width 37 height 16
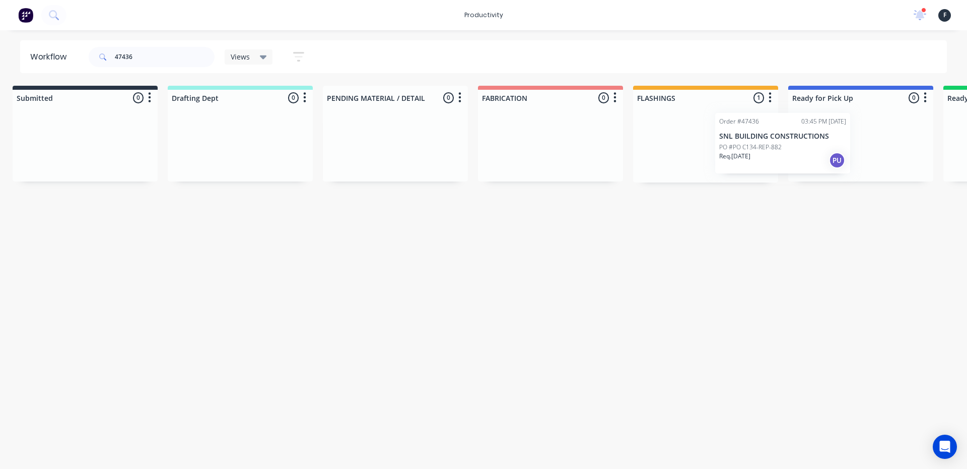
drag, startPoint x: 734, startPoint y: 153, endPoint x: 820, endPoint y: 146, distance: 86.4
click at [812, 149] on div "Submitted 0 Sort By Created date Required date Order number Customer name Most …" at bounding box center [823, 134] width 1680 height 97
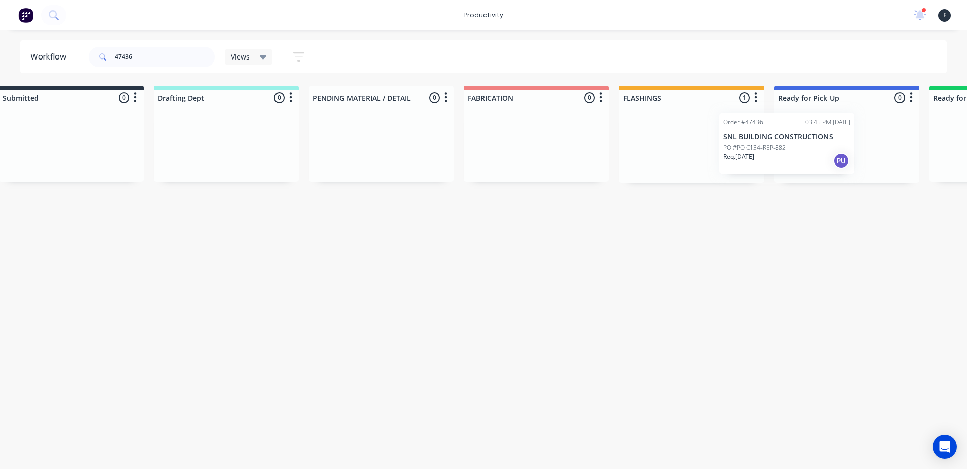
scroll to position [0, 33]
drag, startPoint x: 717, startPoint y: 155, endPoint x: 816, endPoint y: 153, distance: 98.3
click at [814, 154] on div "Submitted 0 Sort By Created date Required date Order number Customer name Most …" at bounding box center [801, 134] width 1680 height 97
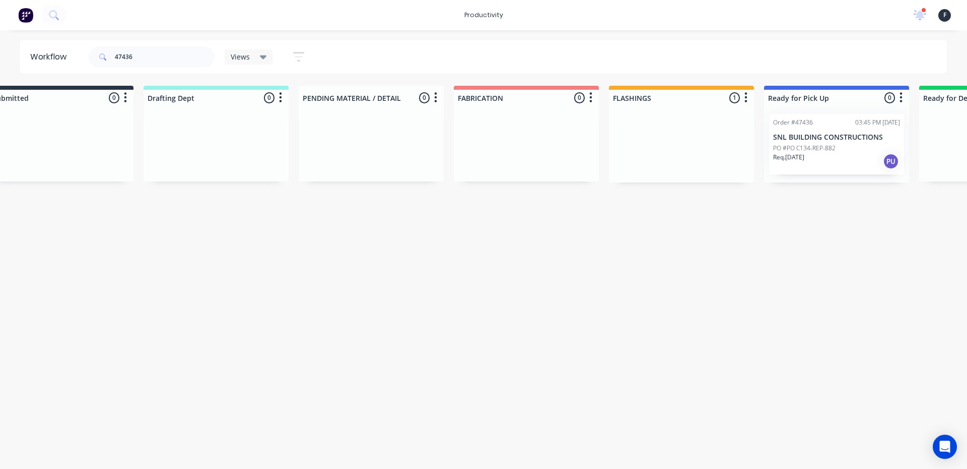
click at [818, 153] on div at bounding box center [836, 144] width 145 height 77
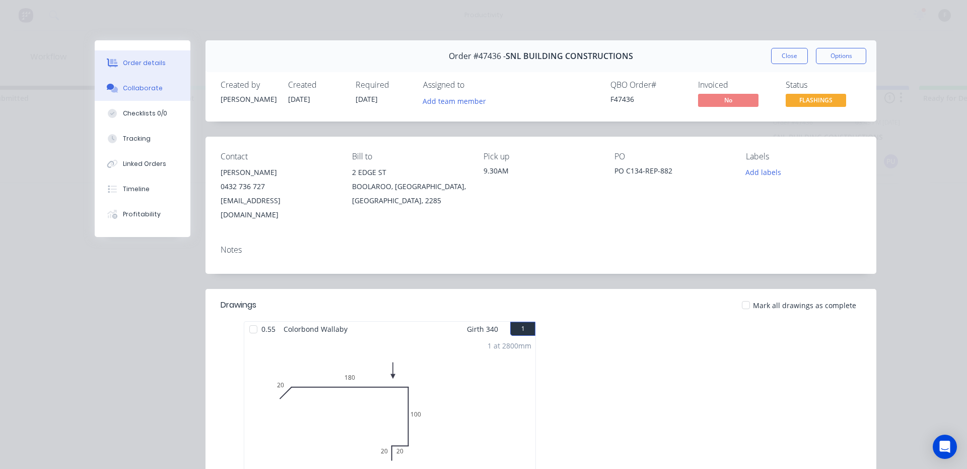
click at [96, 97] on button "Collaborate" at bounding box center [143, 88] width 96 height 25
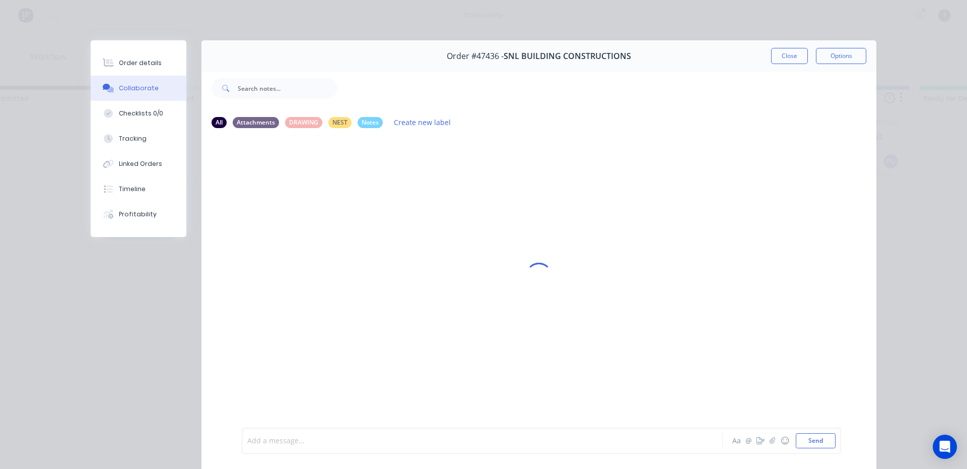
click at [269, 437] on div at bounding box center [468, 440] width 441 height 11
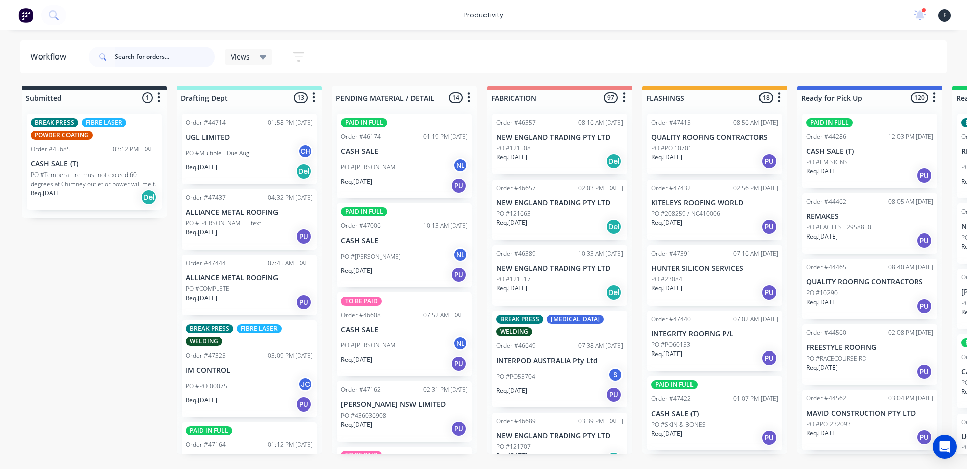
click at [162, 57] on input "text" at bounding box center [165, 57] width 100 height 20
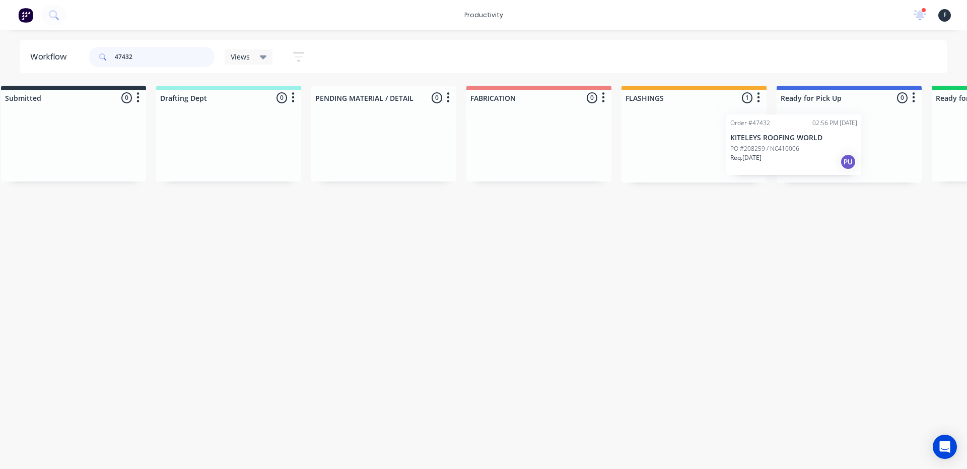
drag, startPoint x: 681, startPoint y: 135, endPoint x: 765, endPoint y: 136, distance: 83.6
click at [765, 136] on div "Submitted 0 Sort By Created date Required date Order number Customer name Most …" at bounding box center [812, 134] width 1680 height 97
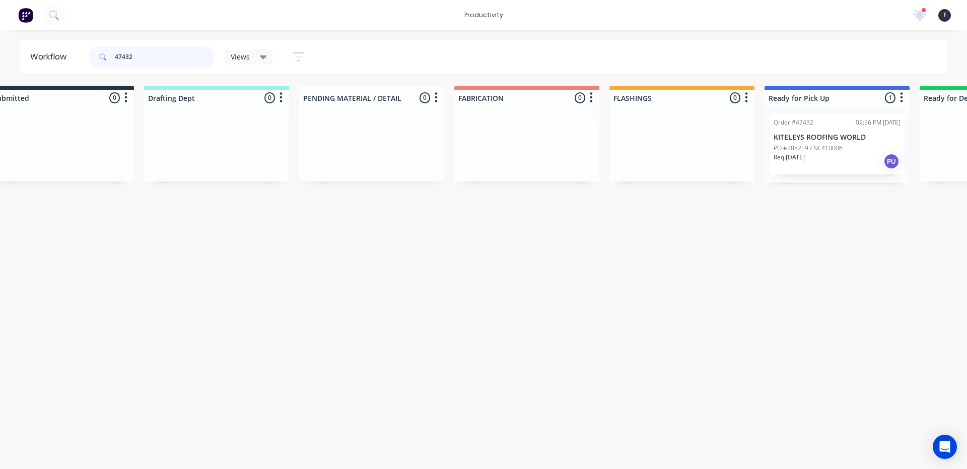
type input "47432"
click at [783, 135] on p "KITELEYS ROOFING WORLD" at bounding box center [837, 137] width 127 height 9
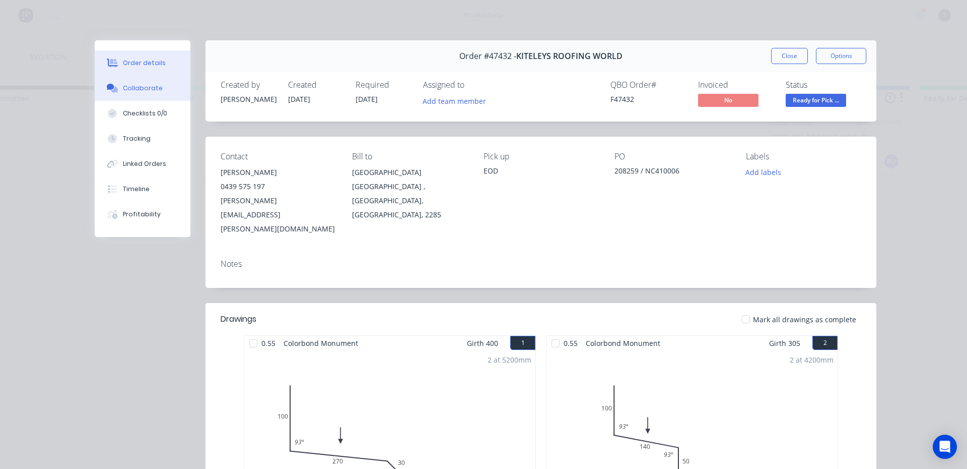
click at [138, 99] on button "Collaborate" at bounding box center [143, 88] width 96 height 25
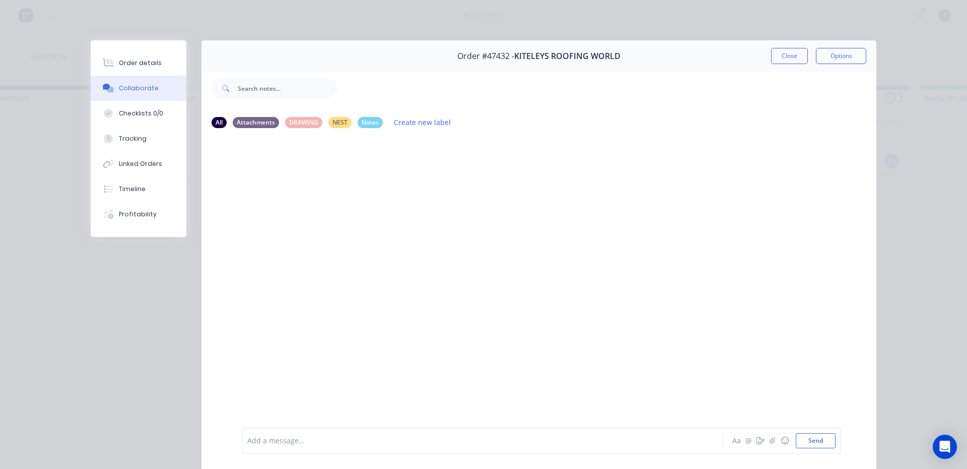
click at [285, 452] on div "Add a message... Aa @ ☺ Send" at bounding box center [542, 440] width 600 height 26
click at [286, 443] on div at bounding box center [468, 440] width 441 height 11
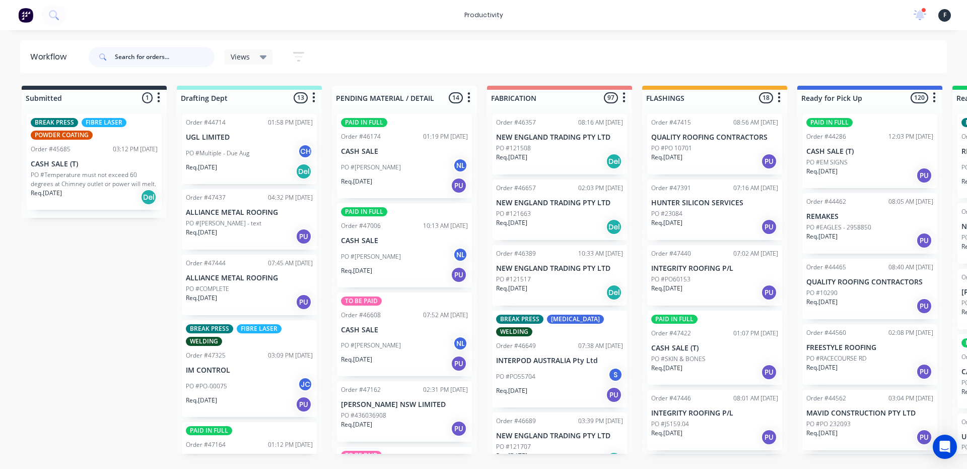
drag, startPoint x: 137, startPoint y: 62, endPoint x: 160, endPoint y: 41, distance: 31.8
click at [139, 57] on input "text" at bounding box center [165, 57] width 100 height 20
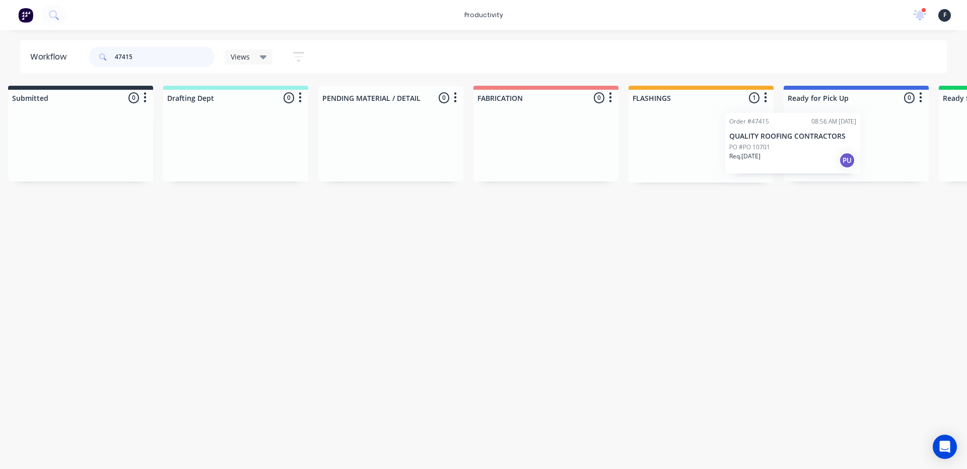
scroll to position [0, 17]
drag, startPoint x: 753, startPoint y: 150, endPoint x: 845, endPoint y: 150, distance: 92.7
click at [845, 150] on div "Submitted 0 Sort By Created date Required date Order number Customer name Most …" at bounding box center [815, 134] width 1680 height 97
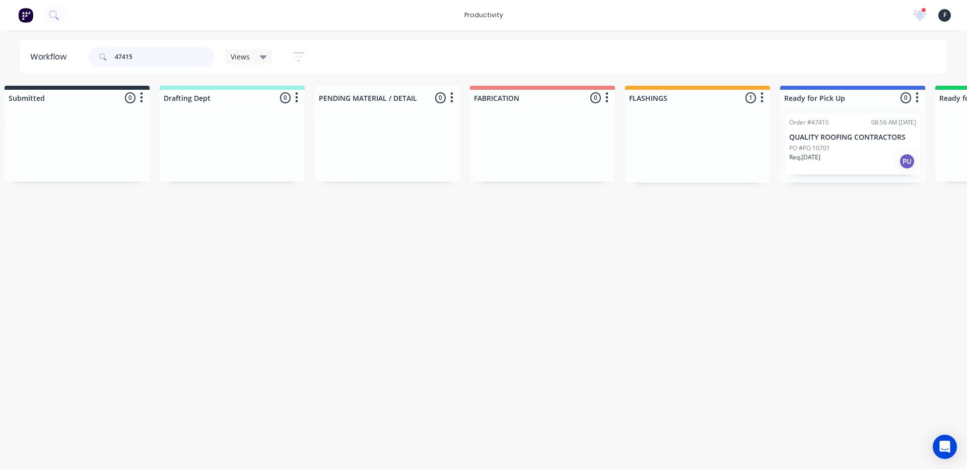
type input "47415"
click at [845, 150] on div at bounding box center [852, 144] width 145 height 77
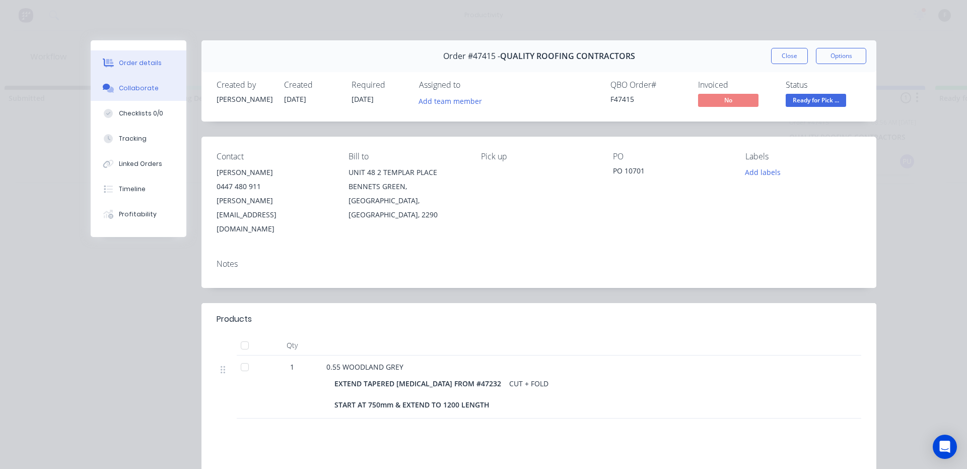
click at [127, 94] on button "Collaborate" at bounding box center [139, 88] width 96 height 25
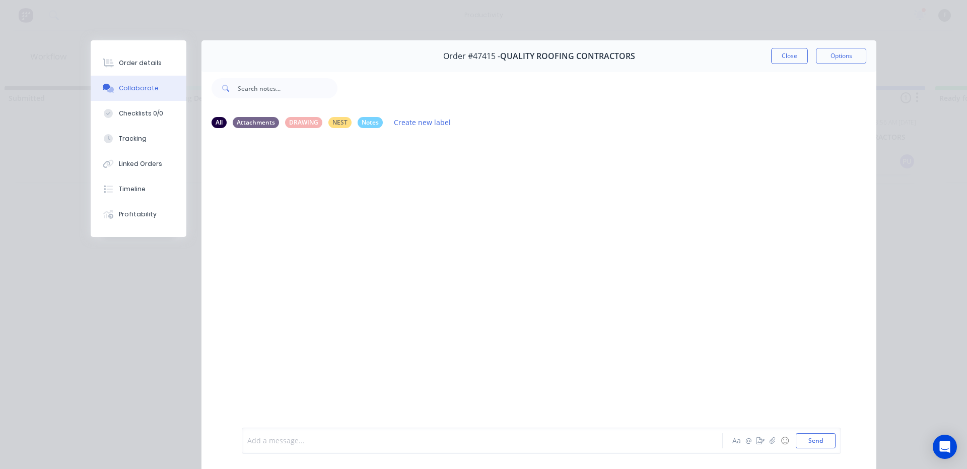
click at [294, 437] on div at bounding box center [468, 440] width 441 height 11
